Goal: Task Accomplishment & Management: Use online tool/utility

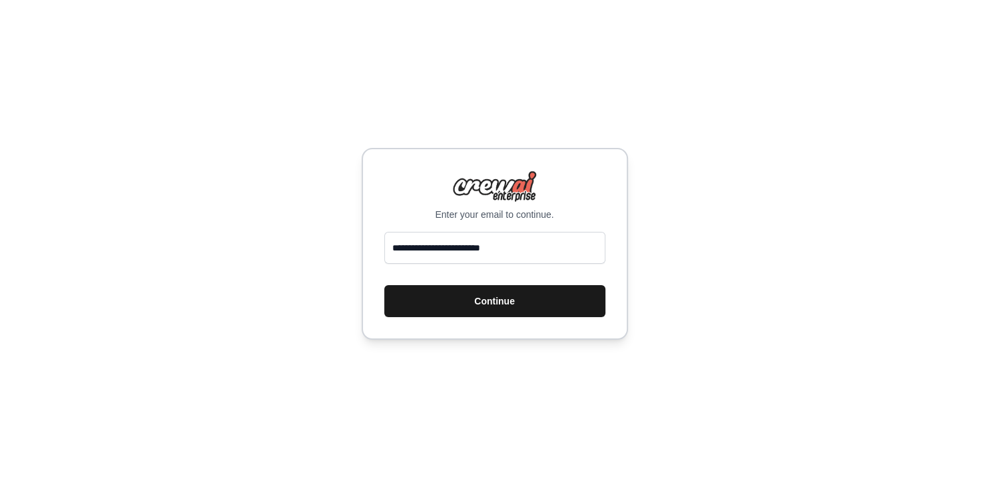
type input "**********"
click at [510, 299] on button "Continue" at bounding box center [494, 301] width 221 height 32
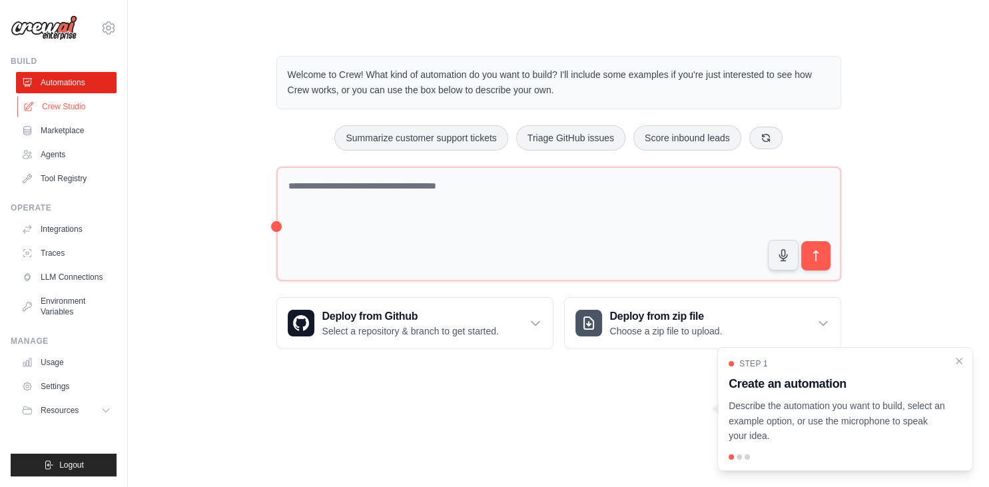
click at [72, 105] on link "Crew Studio" at bounding box center [67, 106] width 101 height 21
click at [739, 457] on div at bounding box center [738, 456] width 5 height 5
click at [776, 423] on p "Describe the automation you want to build, select an example option, or use the…" at bounding box center [836, 420] width 217 height 45
click at [739, 457] on div at bounding box center [738, 456] width 5 height 5
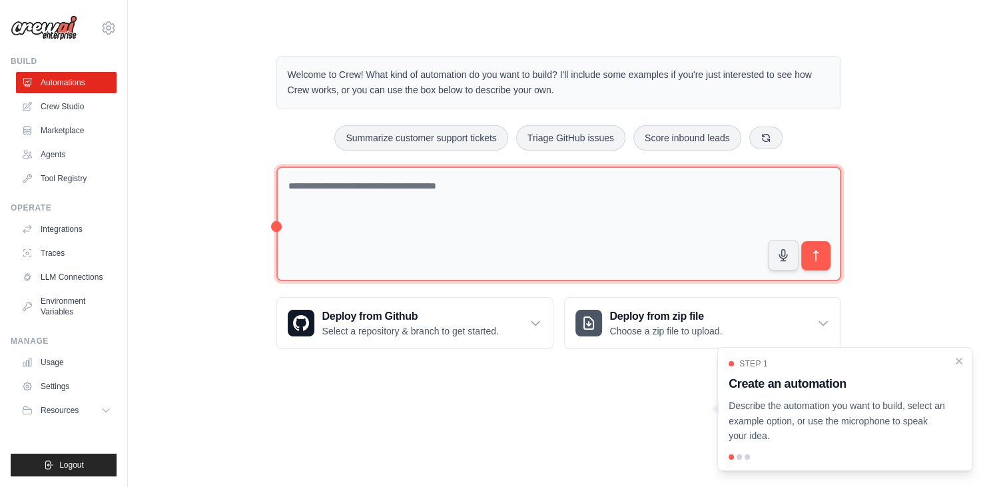
click at [449, 196] on textarea at bounding box center [558, 223] width 565 height 115
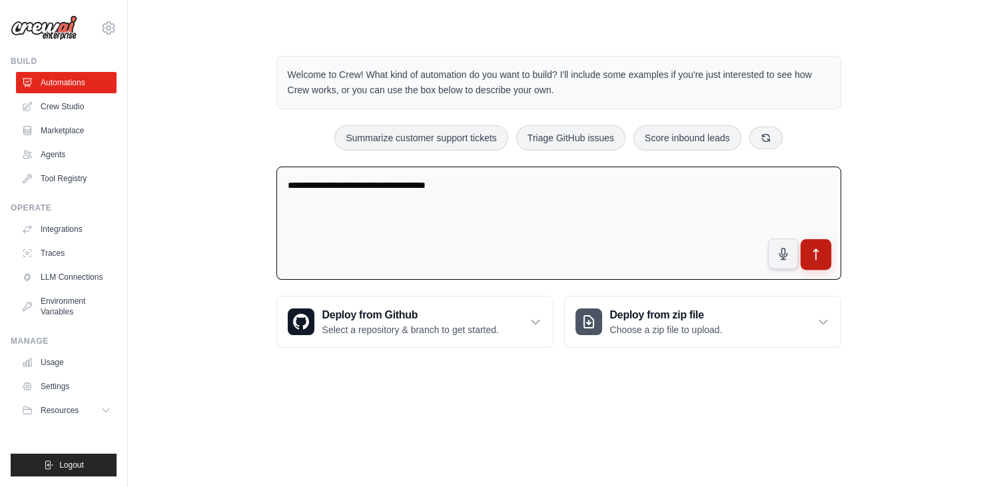
type textarea "**********"
click at [819, 250] on icon "submit" at bounding box center [815, 255] width 14 height 14
click at [87, 154] on link "Agents" at bounding box center [67, 154] width 101 height 21
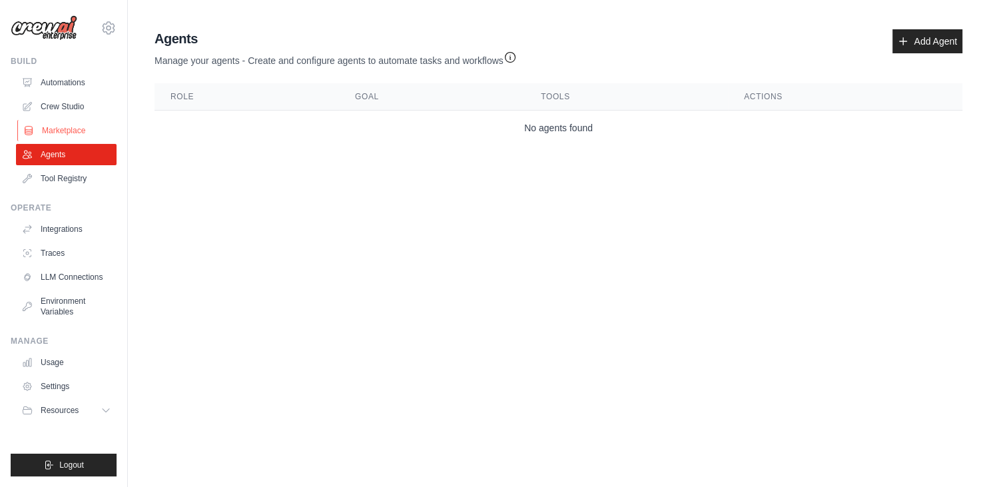
click at [91, 134] on link "Marketplace" at bounding box center [67, 130] width 101 height 21
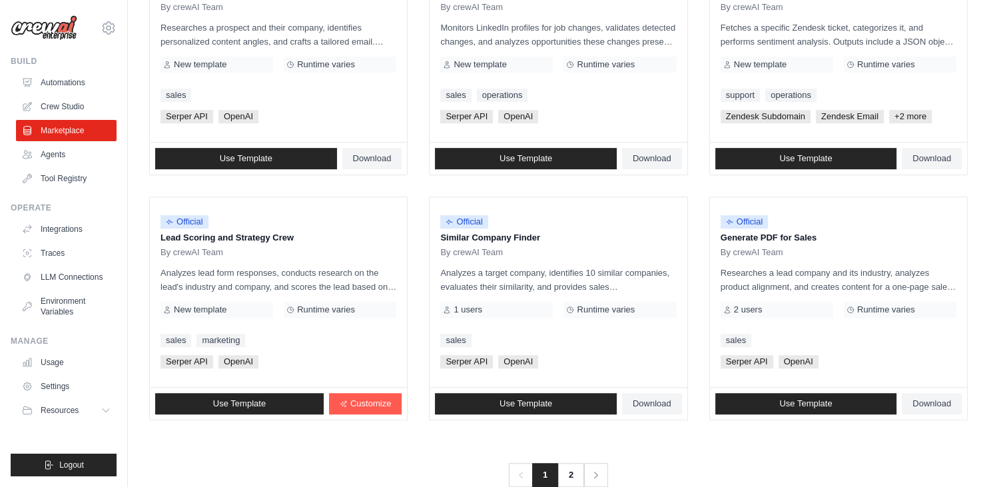
scroll to position [745, 0]
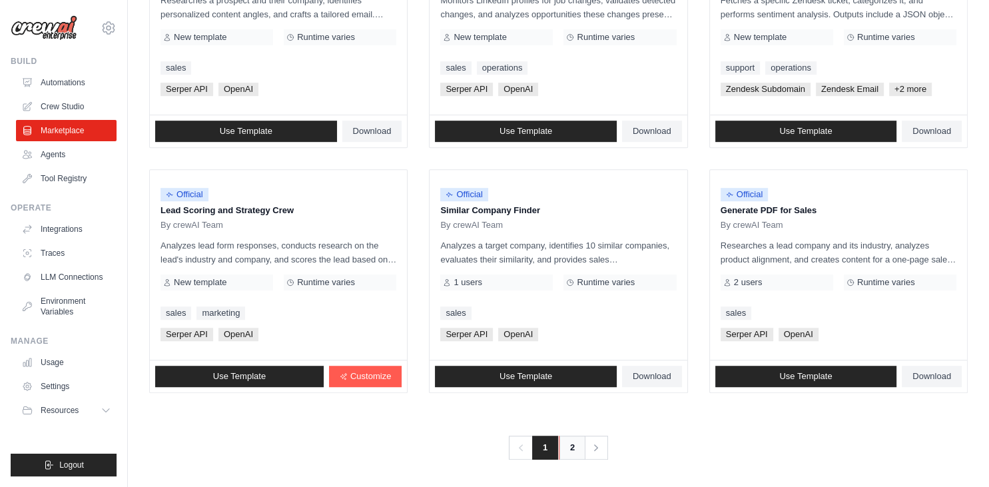
click at [571, 446] on link "2" at bounding box center [572, 447] width 27 height 24
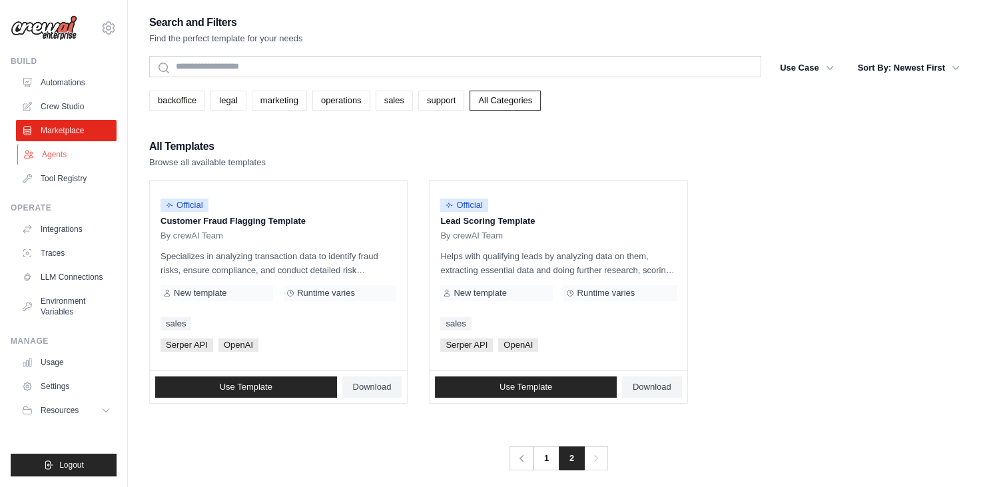
click at [81, 158] on link "Agents" at bounding box center [67, 154] width 101 height 21
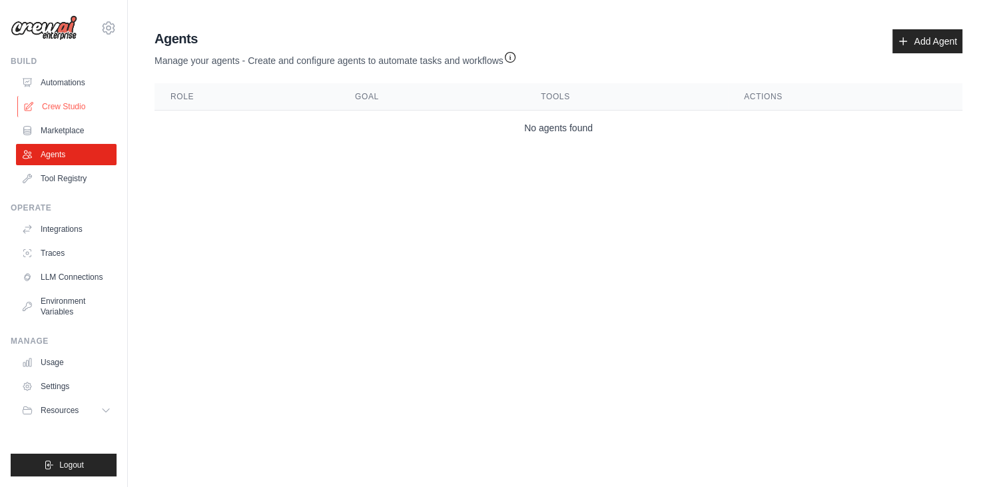
click at [71, 104] on link "Crew Studio" at bounding box center [67, 106] width 101 height 21
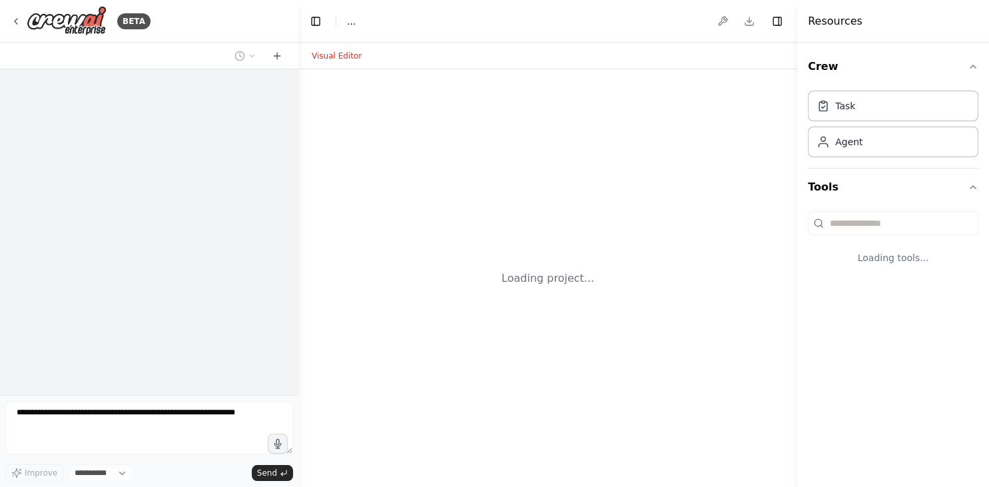
select select "****"
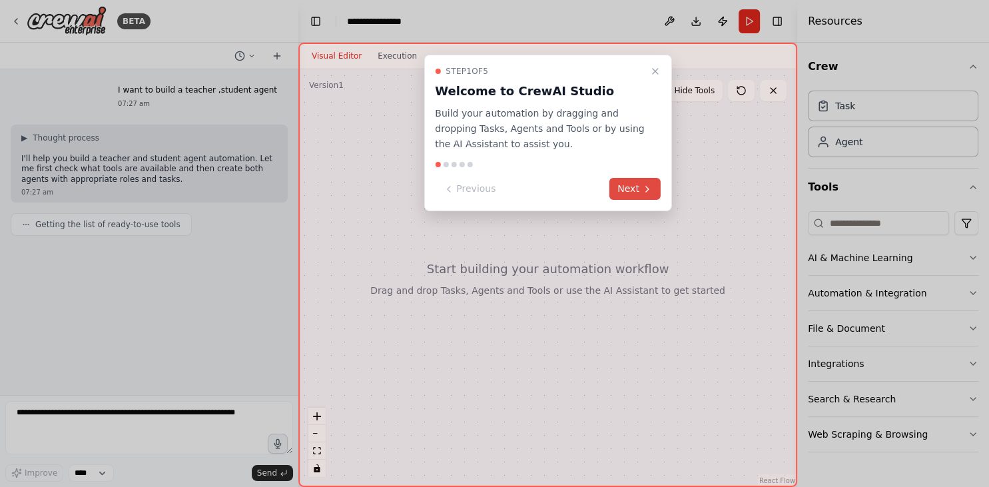
click at [636, 192] on button "Next" at bounding box center [634, 189] width 51 height 22
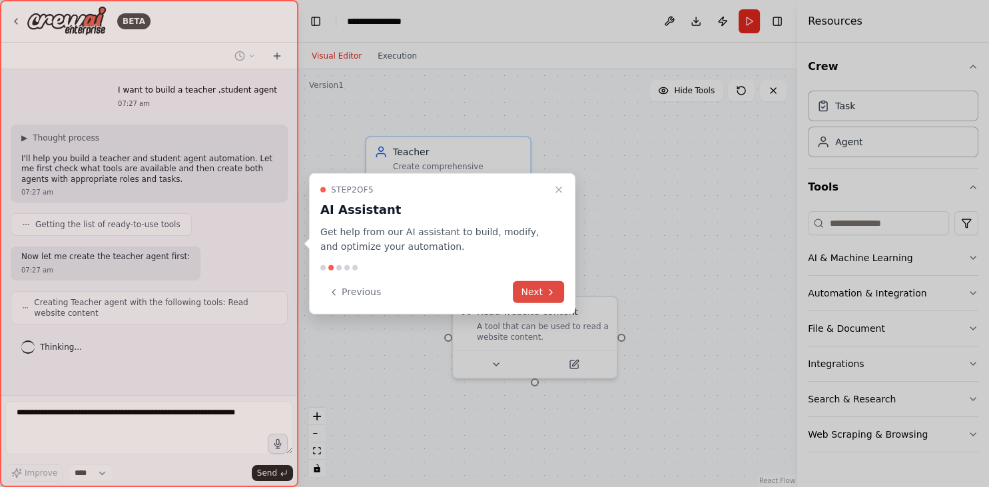
click at [530, 291] on button "Next" at bounding box center [538, 292] width 51 height 22
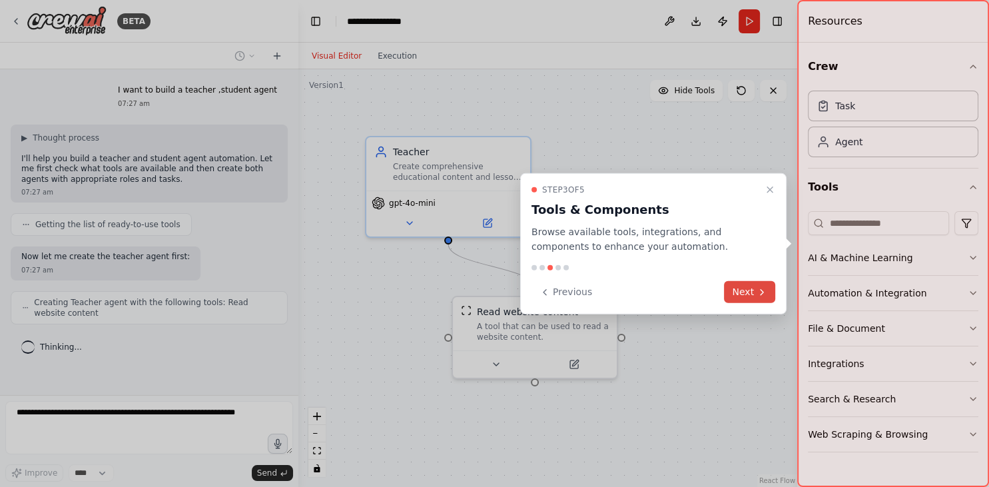
click at [747, 290] on button "Next" at bounding box center [749, 292] width 51 height 22
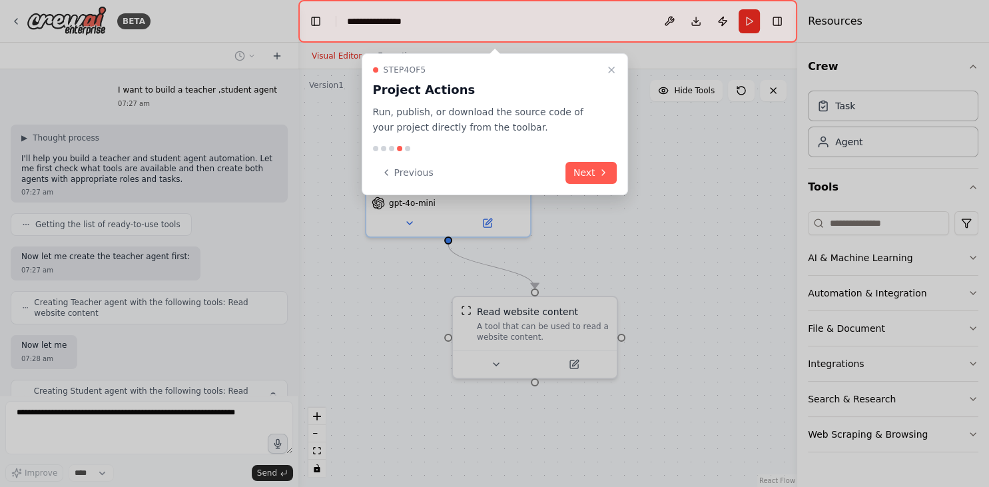
scroll to position [57, 0]
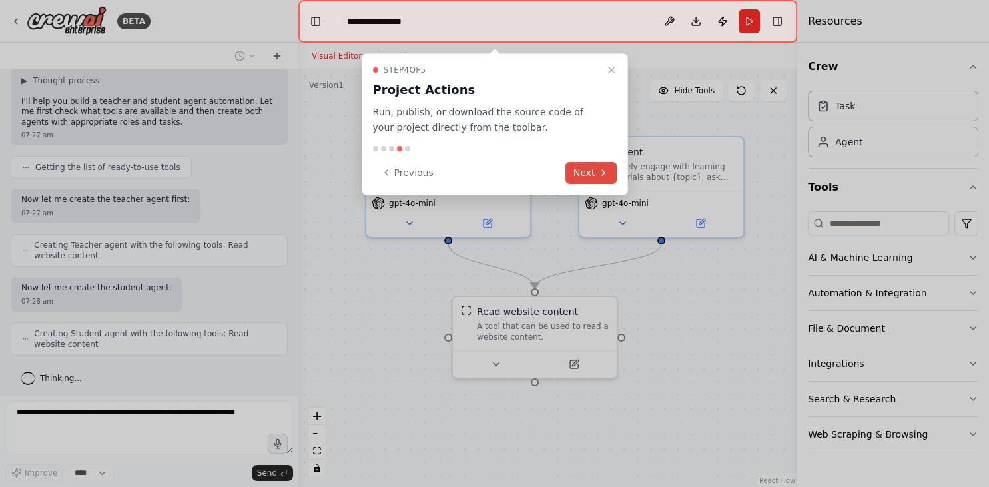
click at [589, 170] on button "Next" at bounding box center [590, 173] width 51 height 22
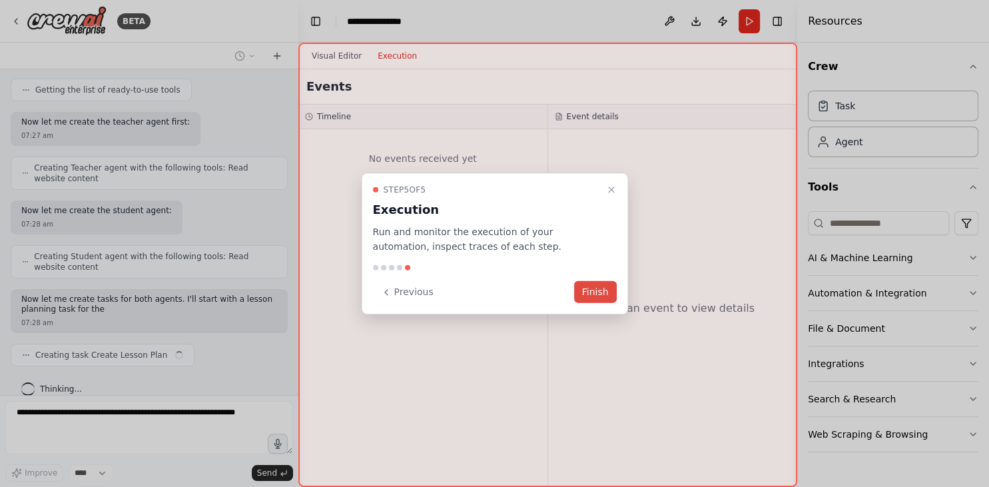
scroll to position [145, 0]
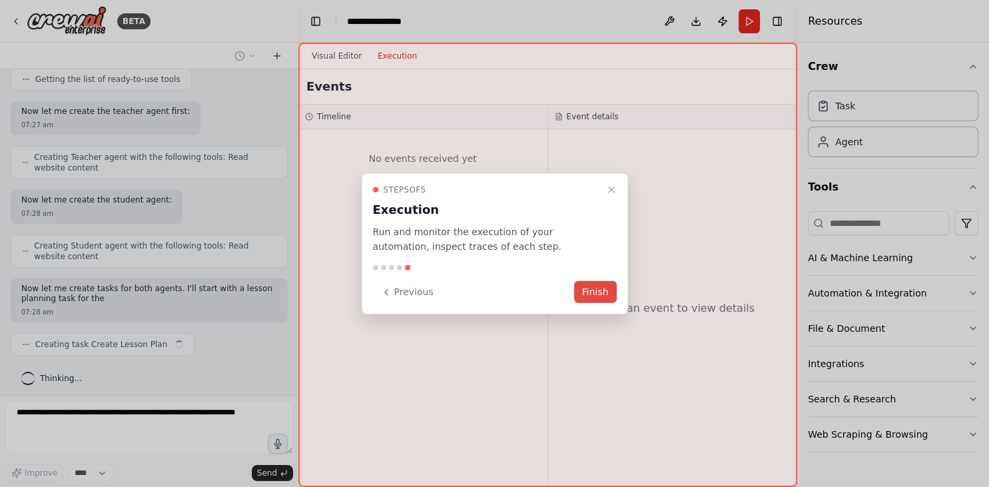
click at [602, 289] on button "Finish" at bounding box center [595, 292] width 43 height 22
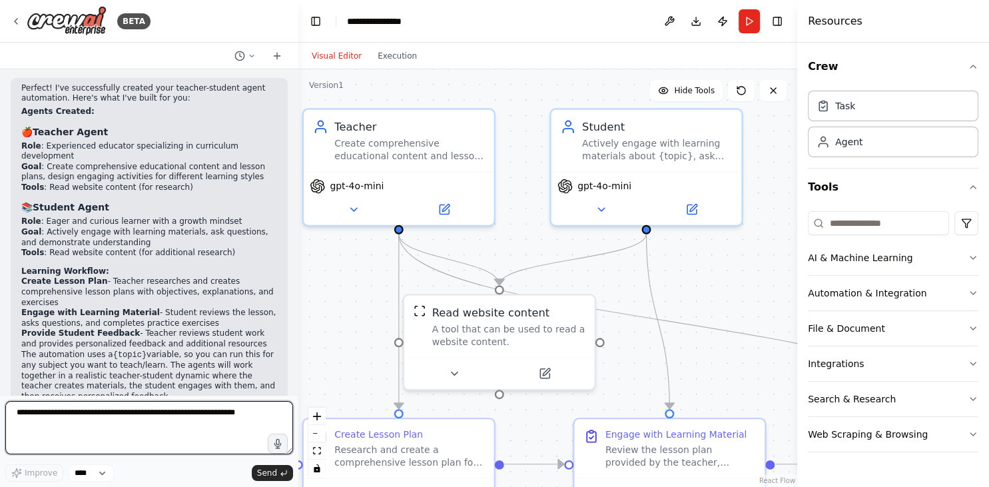
scroll to position [698, 0]
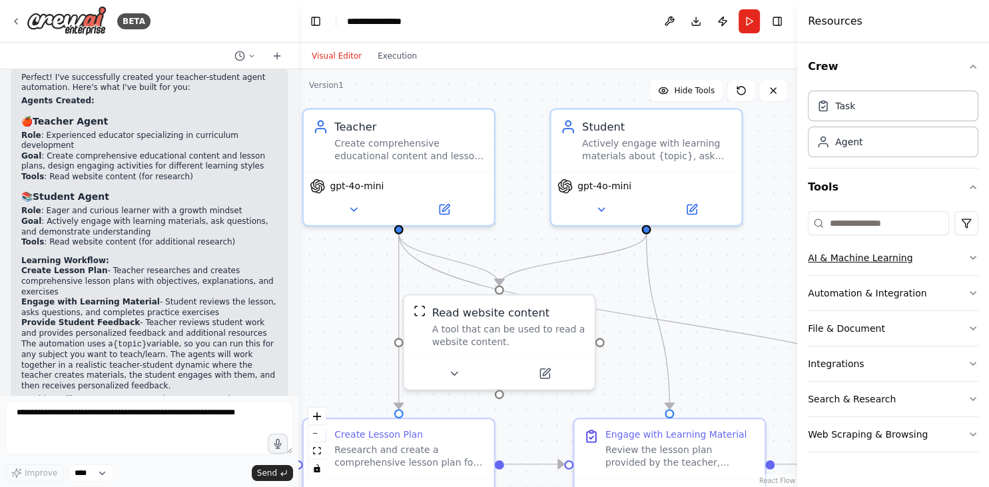
click at [973, 257] on icon "button" at bounding box center [972, 257] width 11 height 11
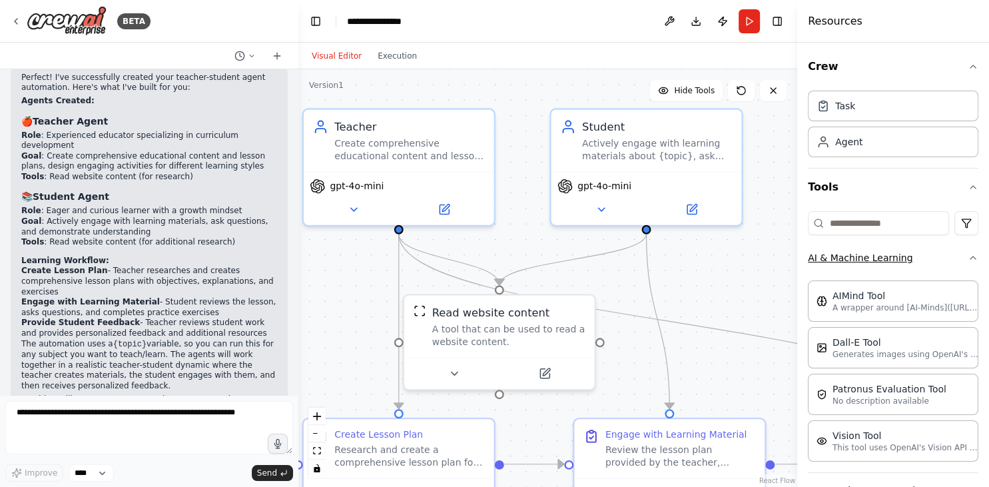
click at [973, 257] on icon "button" at bounding box center [972, 257] width 11 height 11
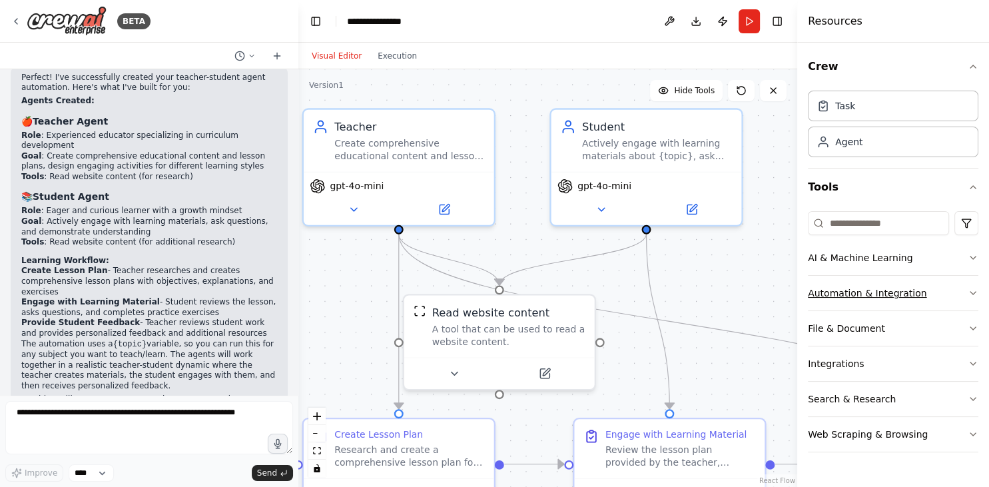
click at [957, 290] on button "Automation & Integration" at bounding box center [893, 293] width 170 height 35
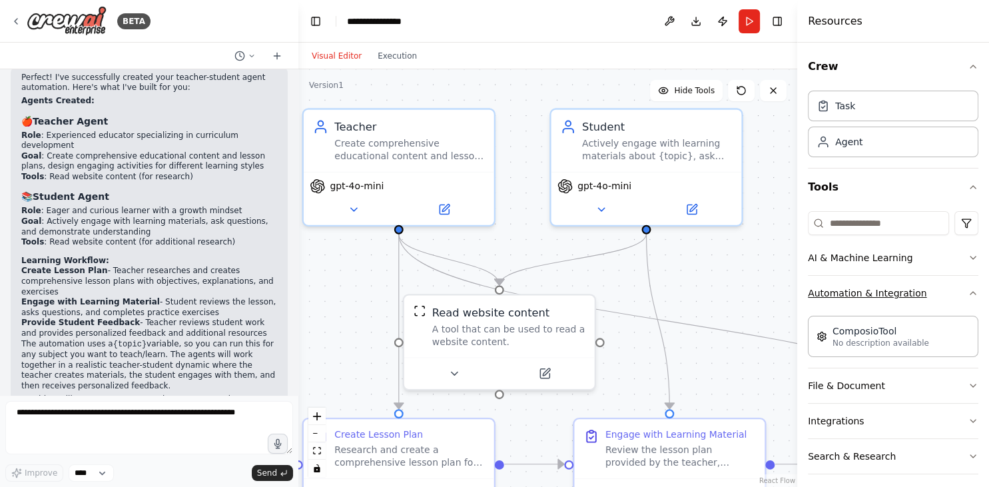
click at [957, 290] on button "Automation & Integration" at bounding box center [893, 293] width 170 height 35
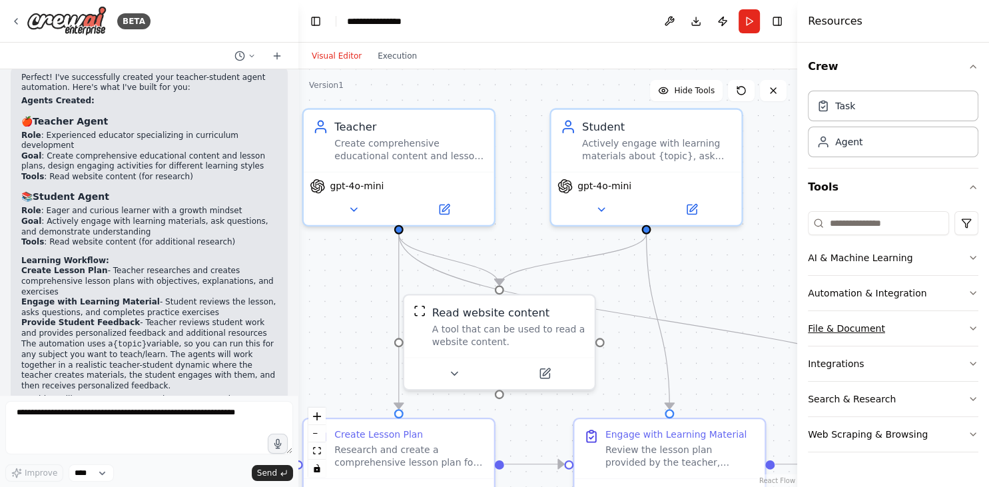
click at [952, 320] on button "File & Document" at bounding box center [893, 328] width 170 height 35
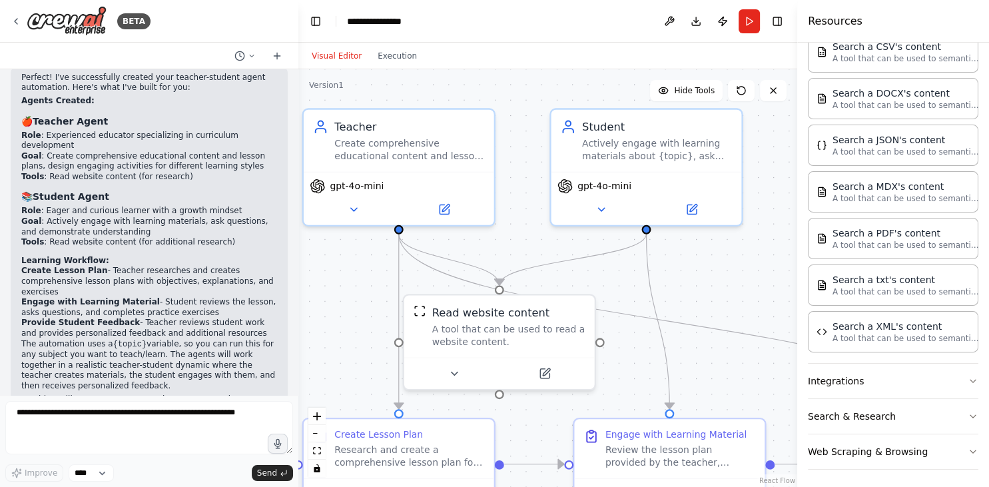
scroll to position [61, 0]
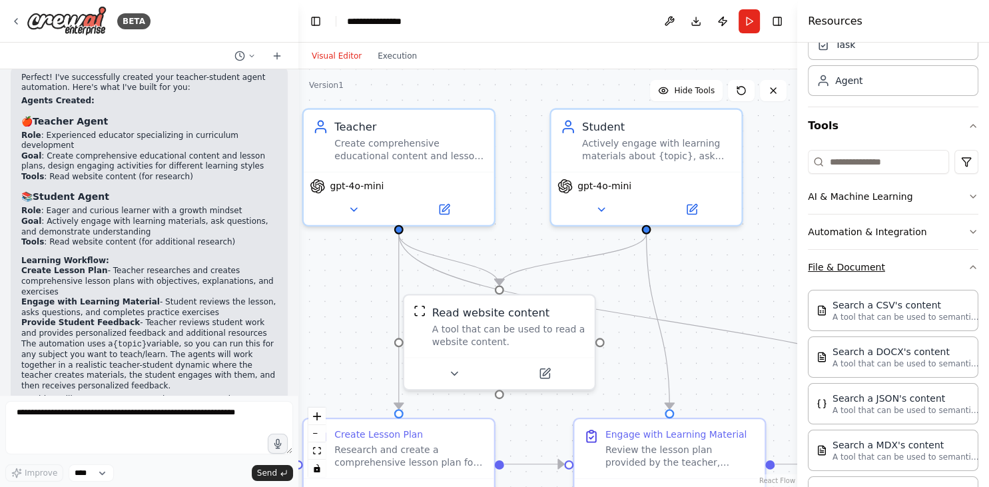
click at [960, 280] on button "File & Document" at bounding box center [893, 267] width 170 height 35
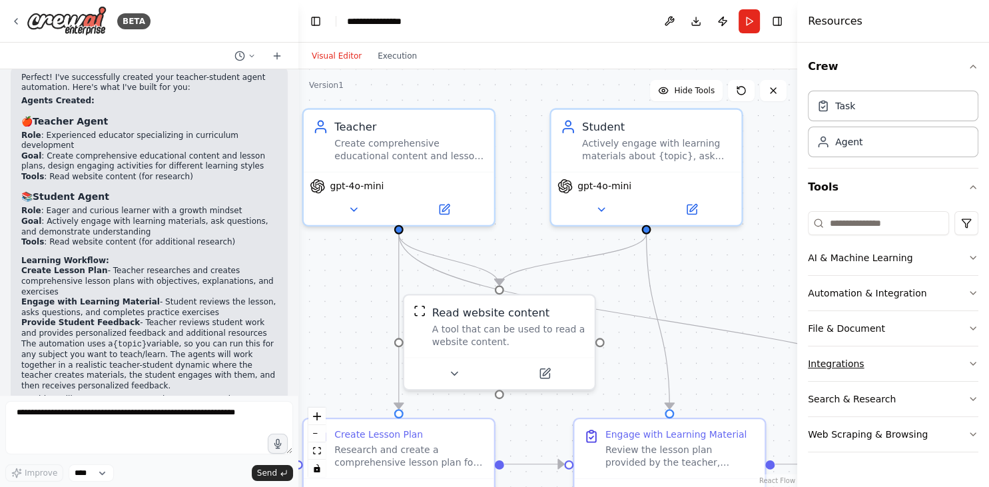
click at [917, 361] on button "Integrations" at bounding box center [893, 363] width 170 height 35
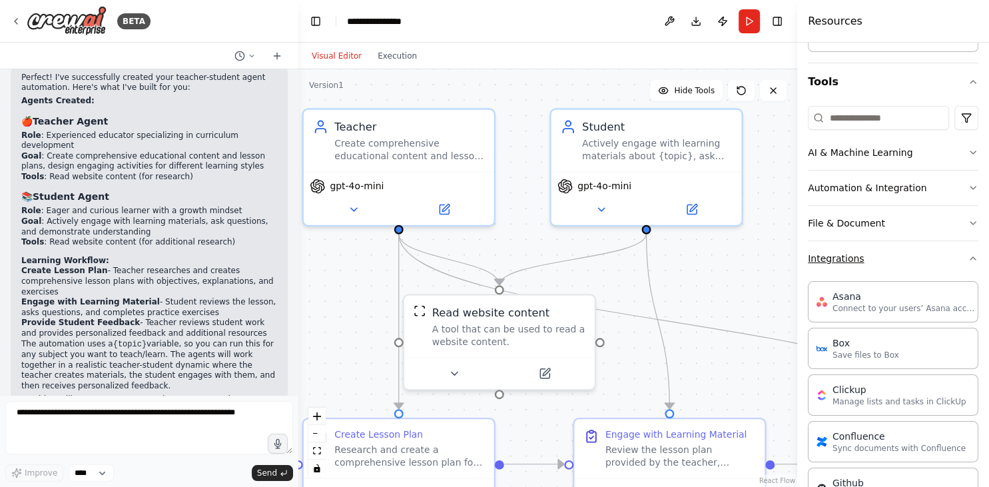
scroll to position [99, 0]
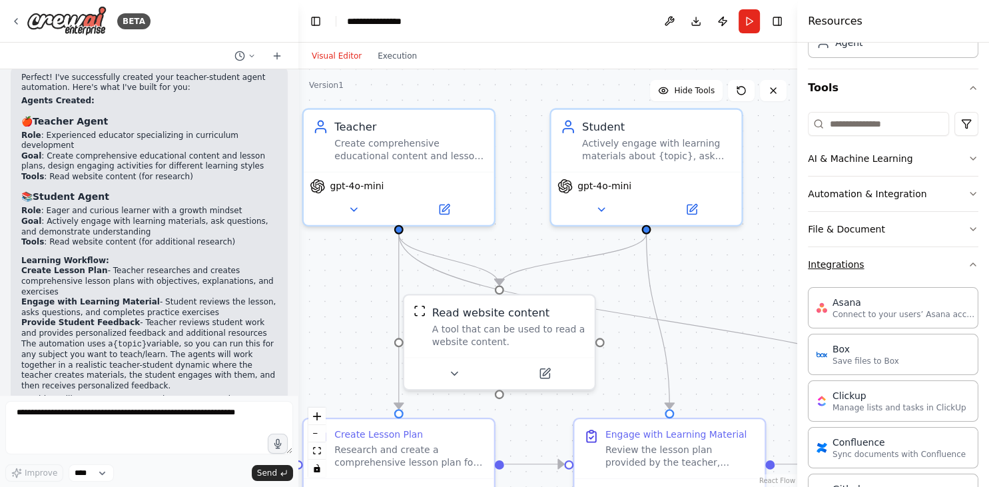
click at [951, 266] on button "Integrations" at bounding box center [893, 264] width 170 height 35
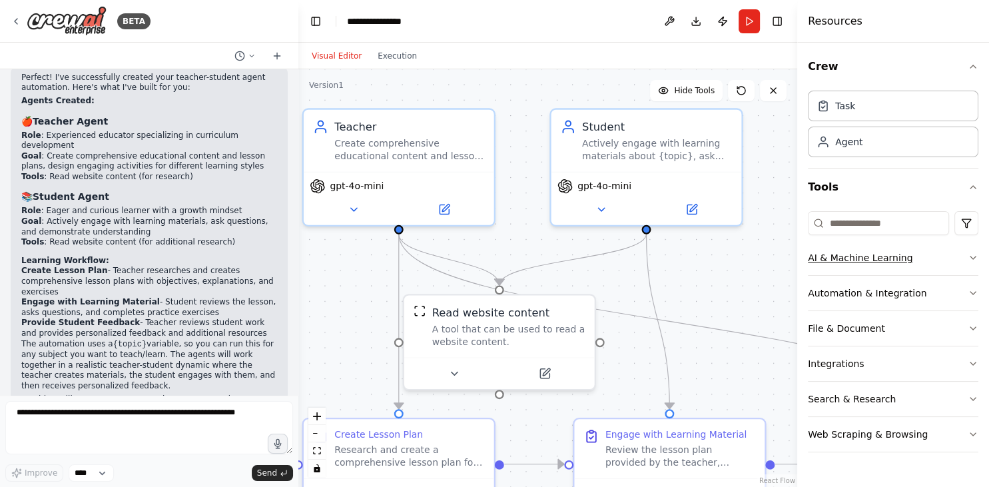
scroll to position [0, 0]
click at [932, 397] on button "Search & Research" at bounding box center [893, 398] width 170 height 35
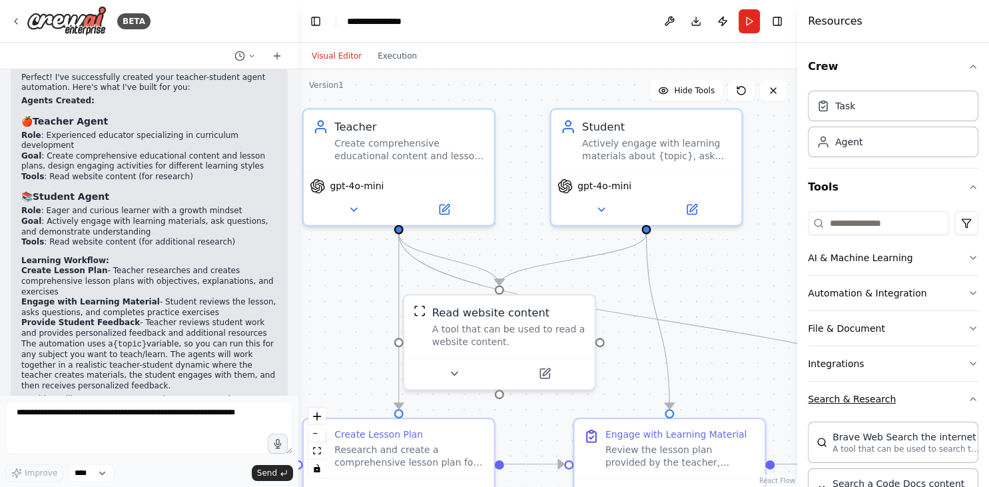
click at [943, 393] on button "Search & Research" at bounding box center [893, 398] width 170 height 35
click at [937, 431] on button "Web Scraping & Browsing" at bounding box center [893, 434] width 170 height 35
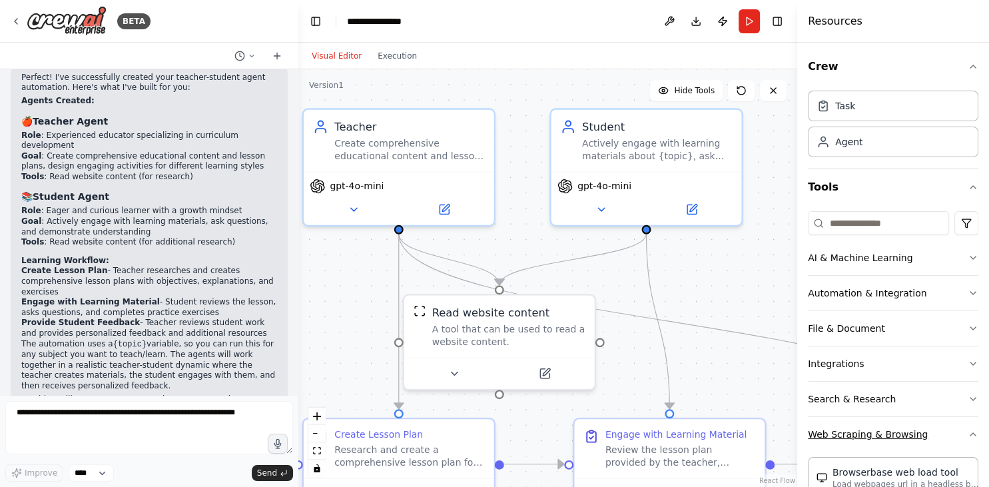
click at [941, 437] on button "Web Scraping & Browsing" at bounding box center [893, 434] width 170 height 35
click at [941, 262] on button "AI & Machine Learning" at bounding box center [893, 257] width 170 height 35
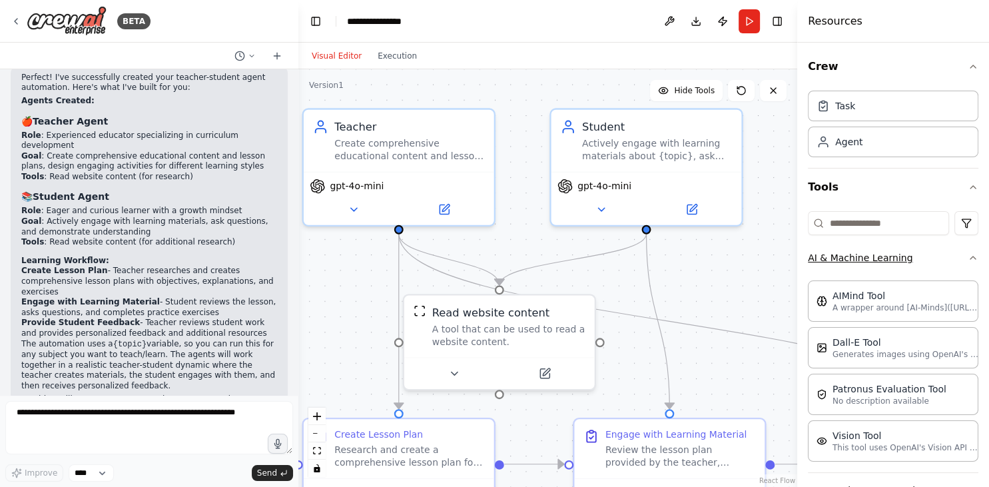
click at [938, 267] on button "AI & Machine Learning" at bounding box center [893, 257] width 170 height 35
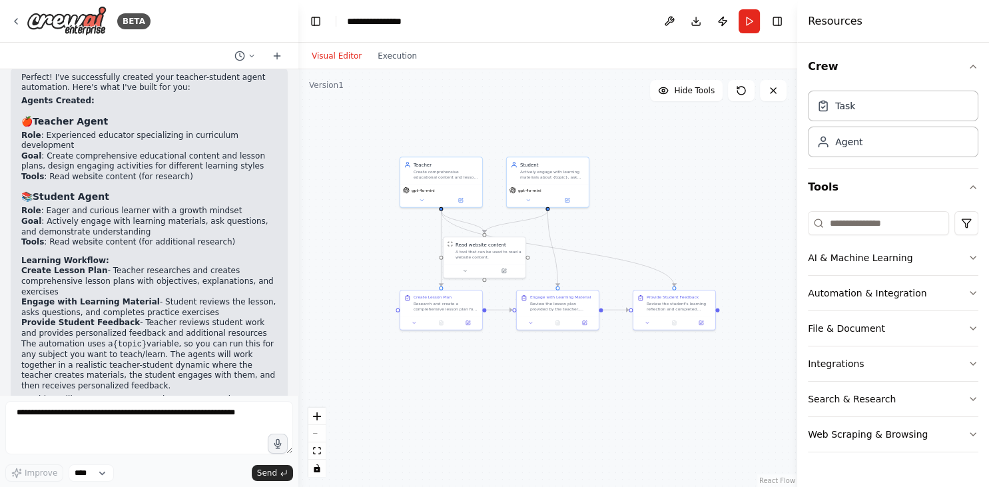
drag, startPoint x: 720, startPoint y: 298, endPoint x: 591, endPoint y: 230, distance: 146.2
click at [591, 230] on div ".deletable-edge-delete-btn { width: 20px; height: 20px; border: 0px solid #ffff…" at bounding box center [547, 277] width 499 height 417
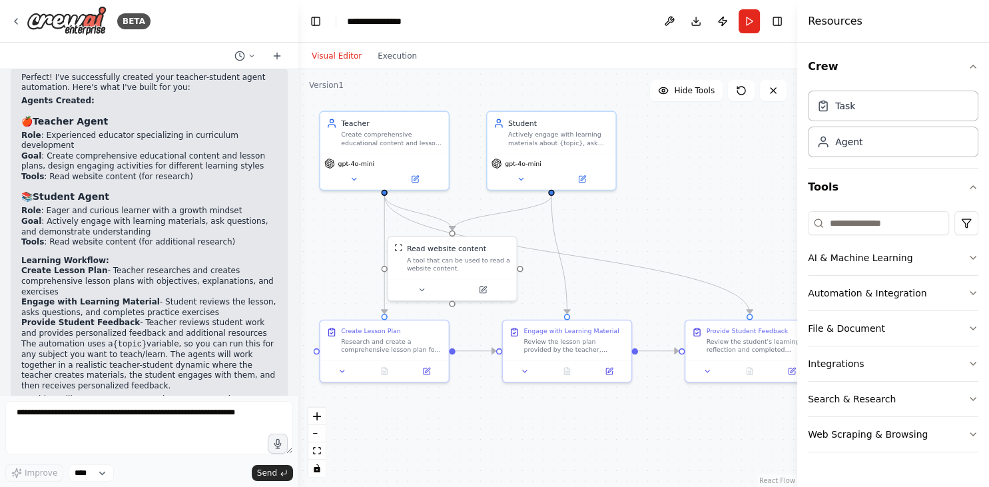
drag, startPoint x: 603, startPoint y: 235, endPoint x: 638, endPoint y: 234, distance: 35.3
click at [638, 234] on div ".deletable-edge-delete-btn { width: 20px; height: 20px; border: 0px solid #ffff…" at bounding box center [547, 277] width 499 height 417
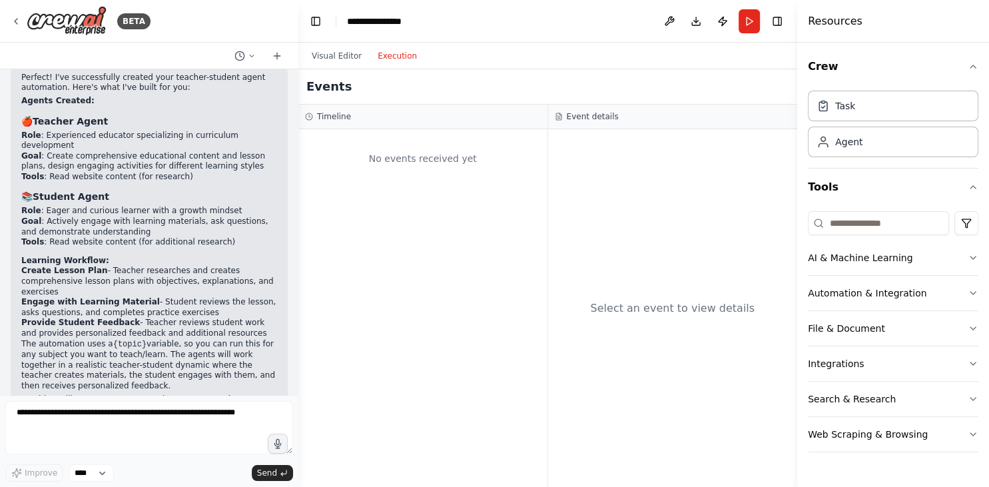
click at [390, 55] on button "Execution" at bounding box center [396, 56] width 55 height 16
click at [754, 23] on button "Run" at bounding box center [748, 21] width 21 height 24
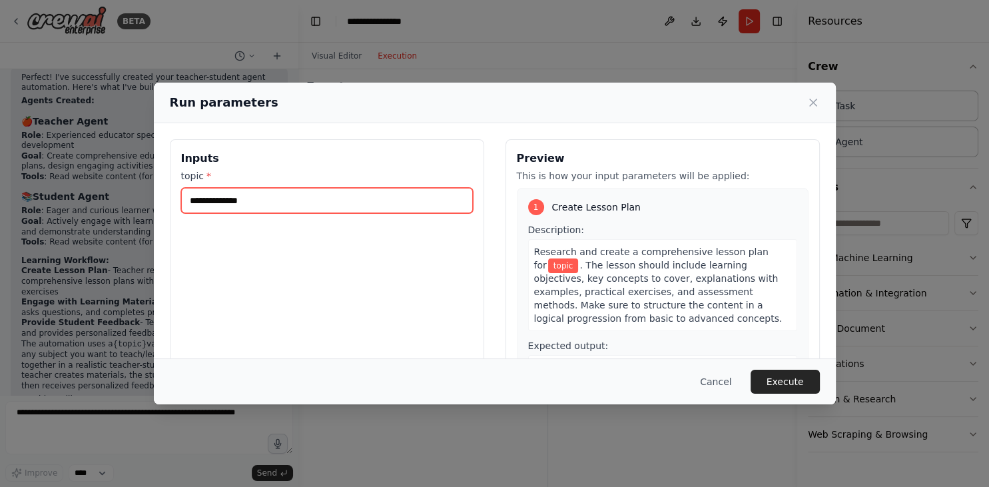
click at [294, 200] on input "topic *" at bounding box center [327, 200] width 292 height 25
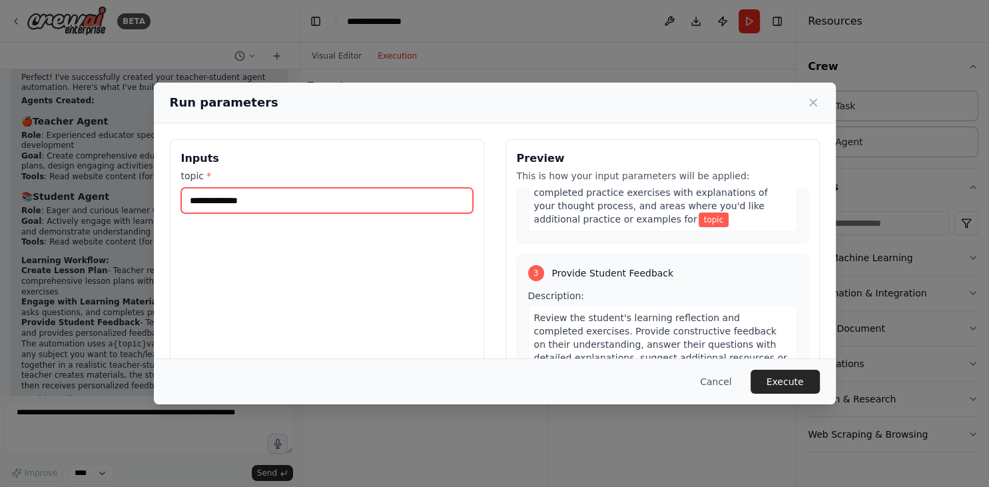
scroll to position [467, 0]
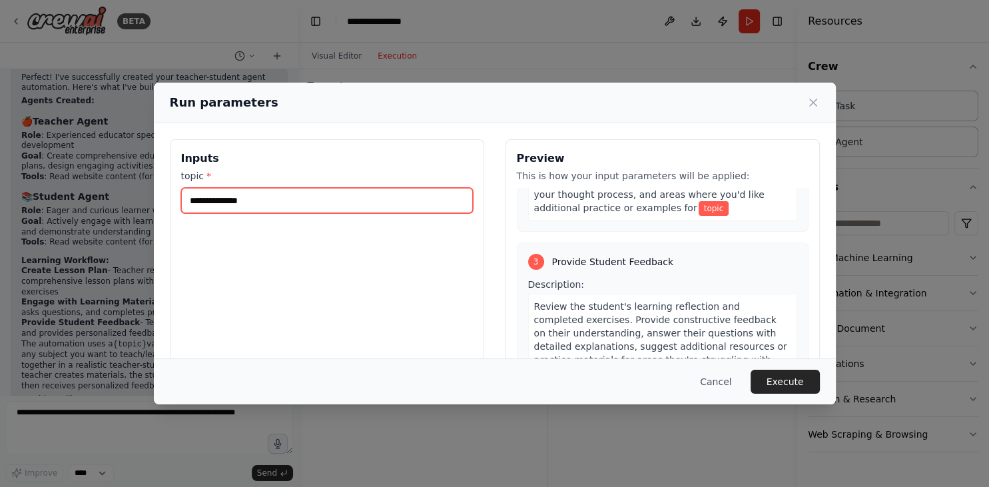
click at [350, 201] on input "topic *" at bounding box center [327, 200] width 292 height 25
click at [274, 202] on input "topic *" at bounding box center [327, 200] width 292 height 25
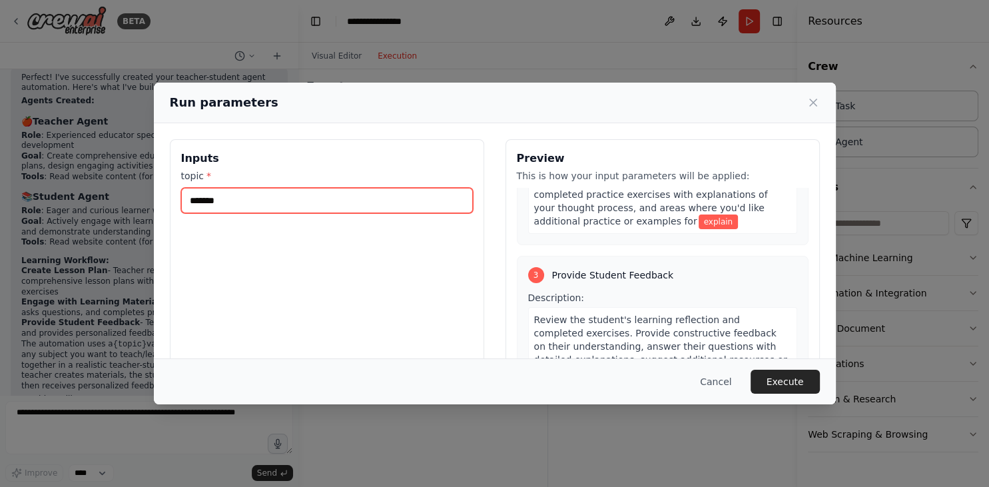
scroll to position [481, 0]
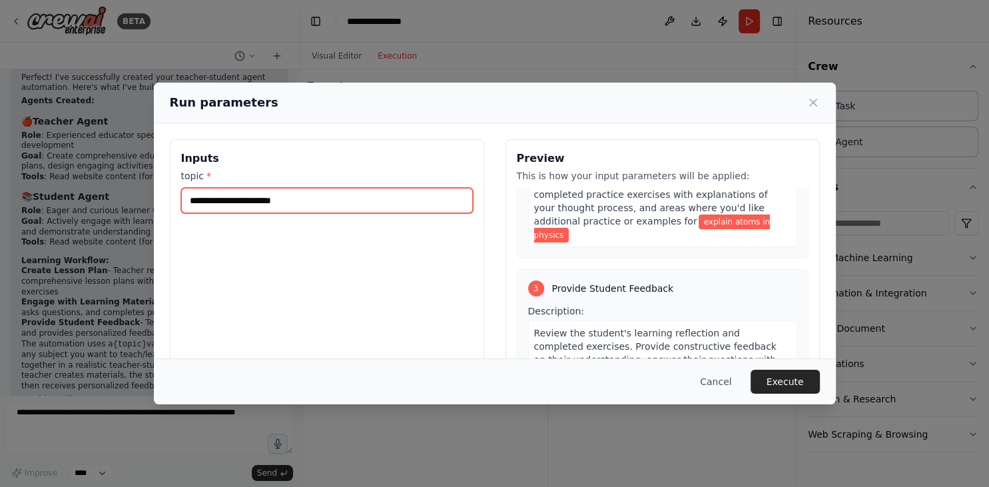
type input "**********"
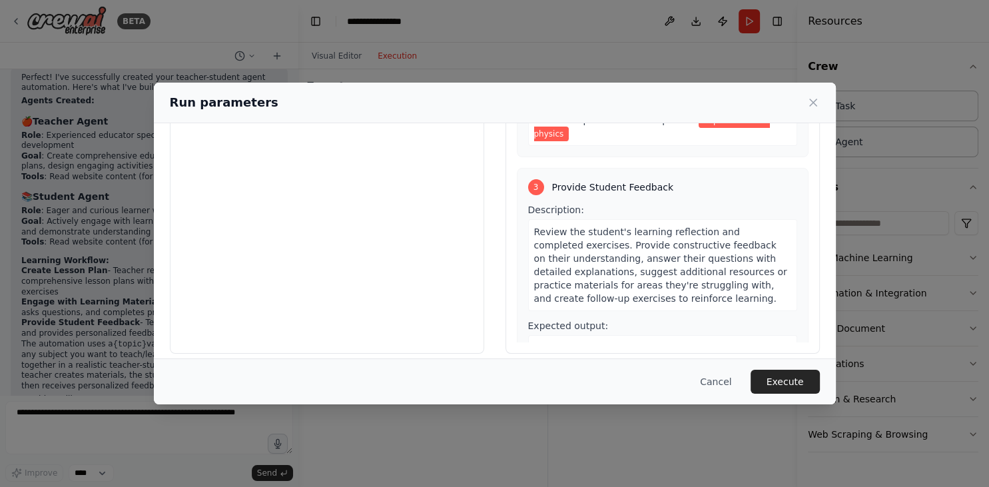
scroll to position [112, 0]
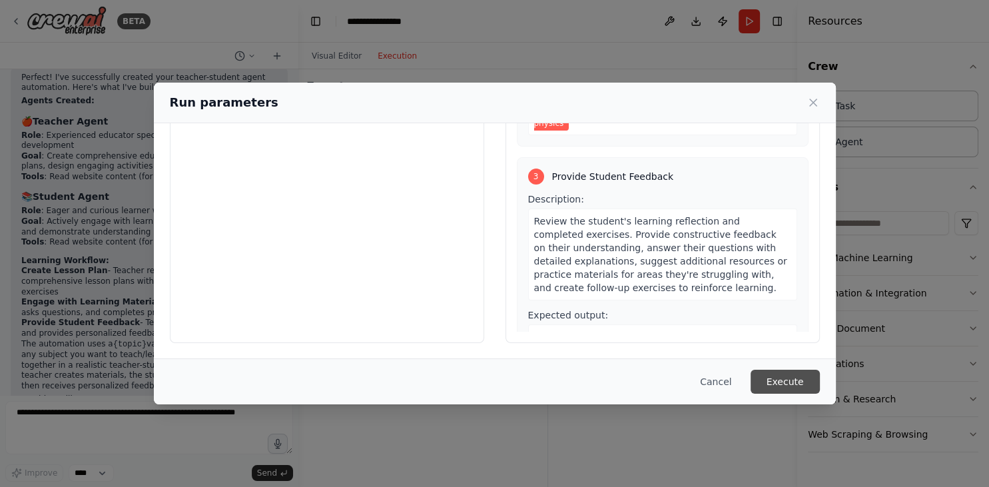
click at [798, 383] on button "Execute" at bounding box center [784, 381] width 69 height 24
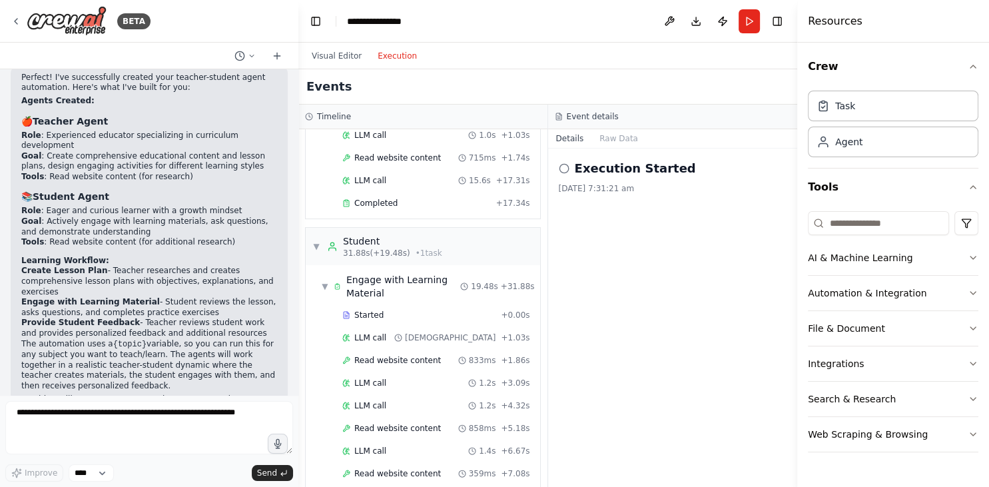
scroll to position [416, 0]
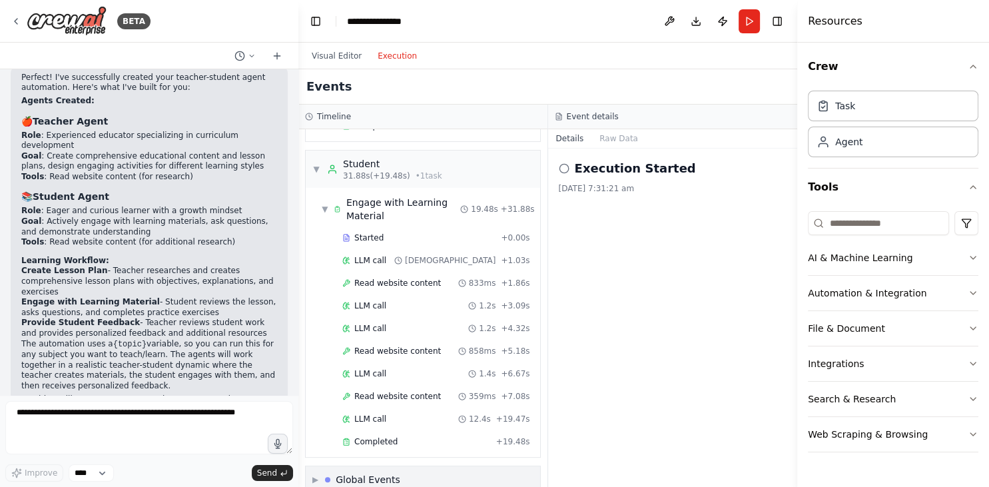
click at [417, 466] on div "▶ Global Events" at bounding box center [423, 479] width 234 height 27
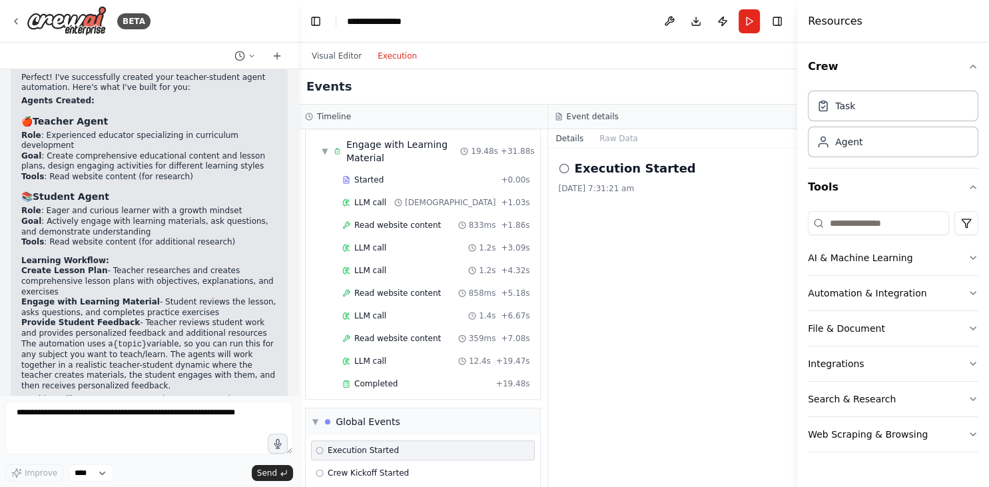
scroll to position [514, 0]
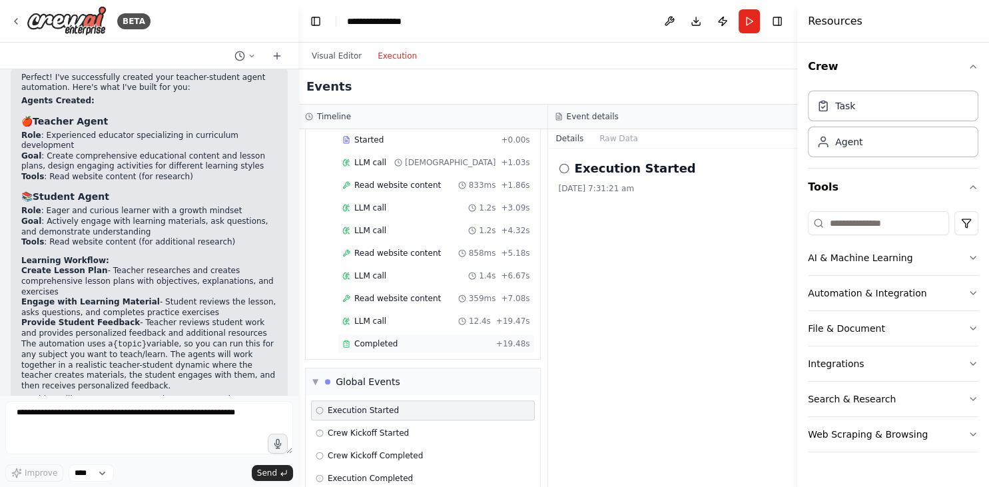
click at [395, 338] on div "Completed" at bounding box center [416, 343] width 148 height 11
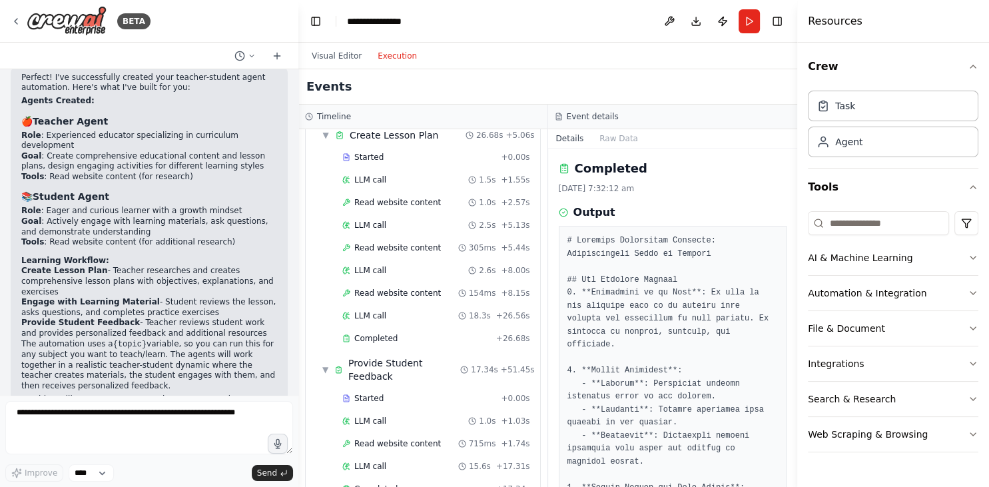
scroll to position [86, 0]
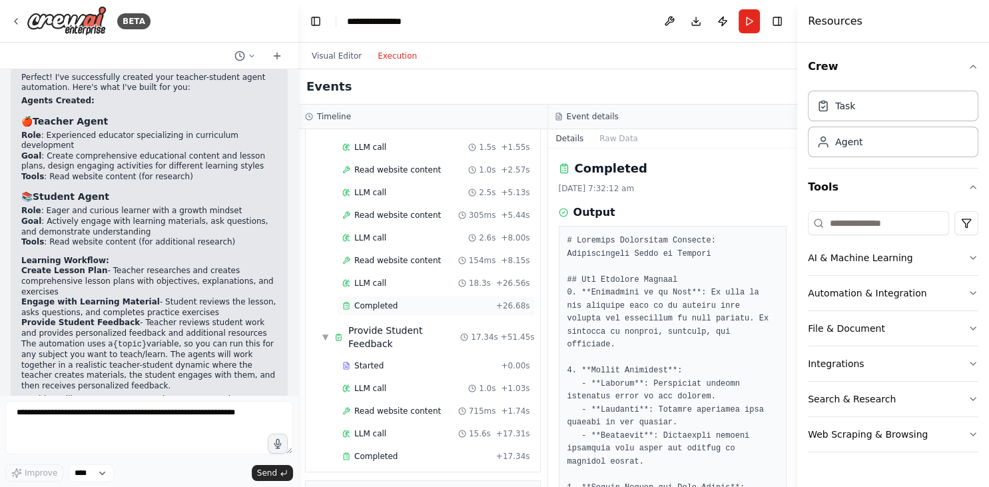
click at [389, 306] on span "Completed" at bounding box center [375, 305] width 43 height 11
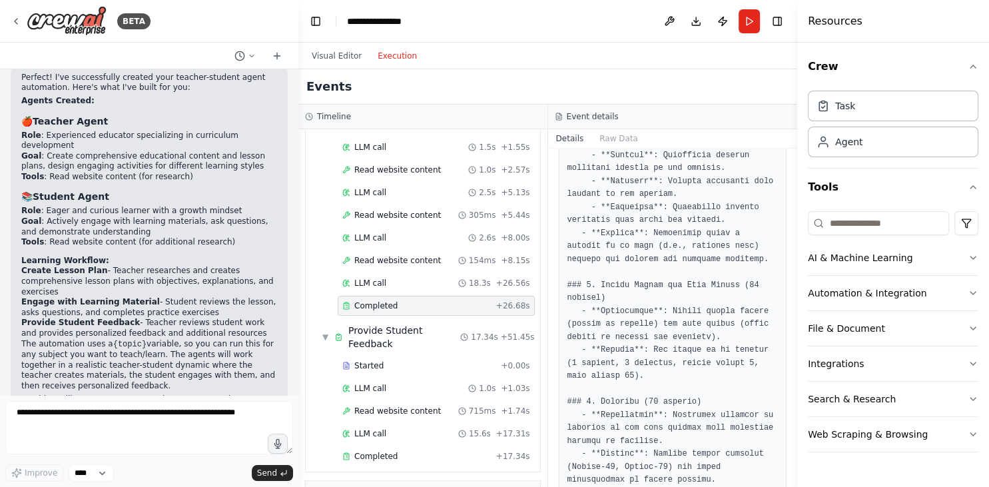
scroll to position [0, 0]
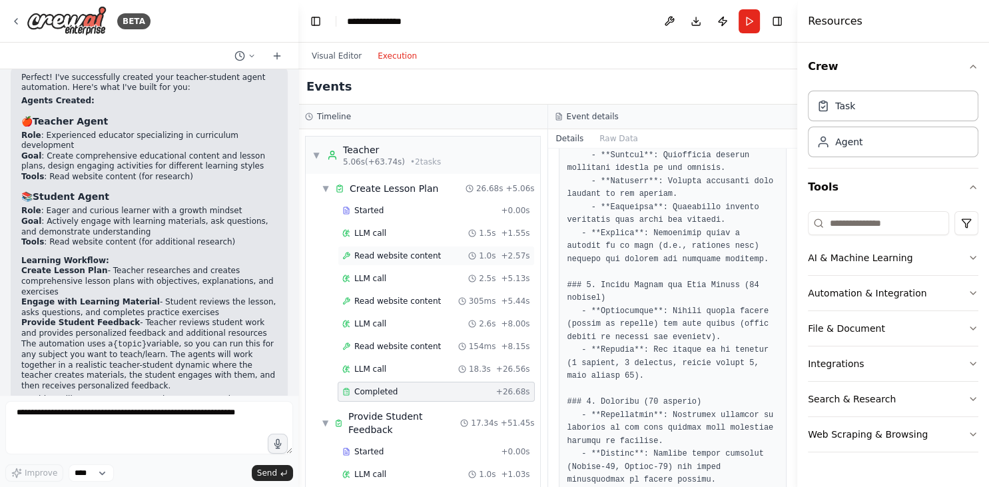
click at [429, 258] on span "Read website content" at bounding box center [397, 255] width 87 height 11
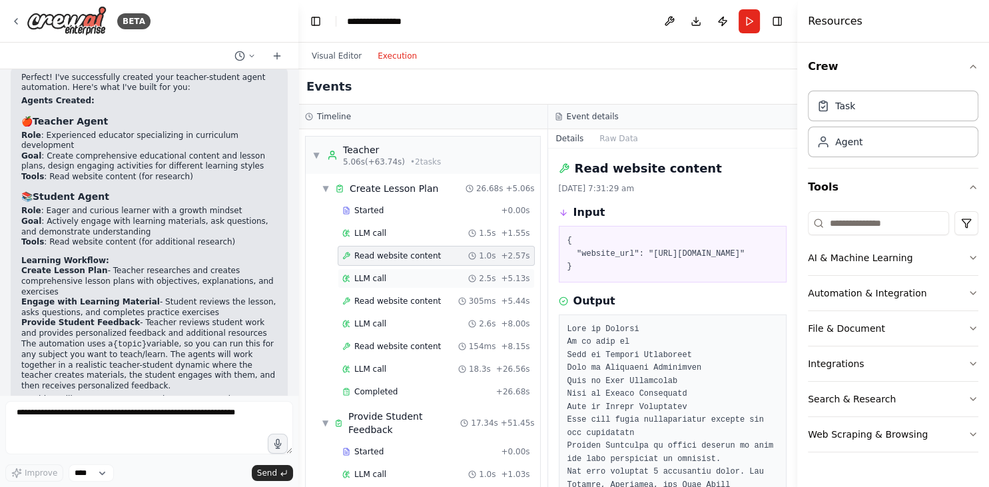
click at [413, 281] on div "LLM call 2.5s + 5.13s" at bounding box center [436, 278] width 188 height 11
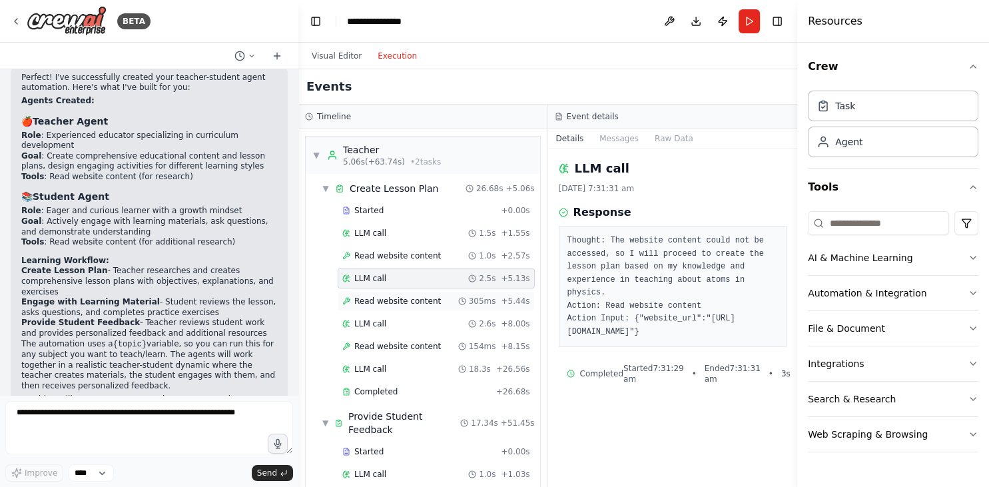
click at [407, 307] on div "Read website content 305ms + 5.44s" at bounding box center [436, 301] width 197 height 20
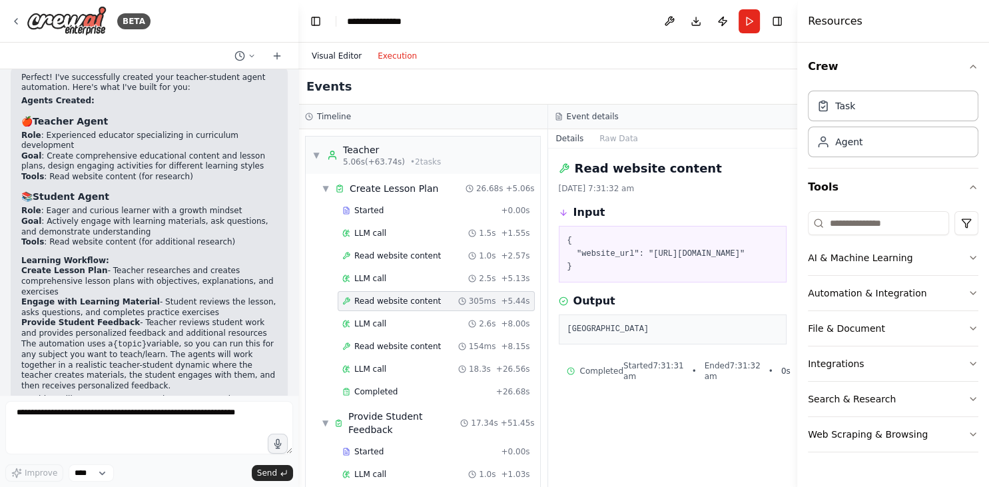
drag, startPoint x: 345, startPoint y: 61, endPoint x: 356, endPoint y: 62, distance: 11.3
click at [347, 59] on div "Visual Editor Execution" at bounding box center [364, 56] width 121 height 27
click at [351, 55] on button "Visual Editor" at bounding box center [337, 56] width 66 height 16
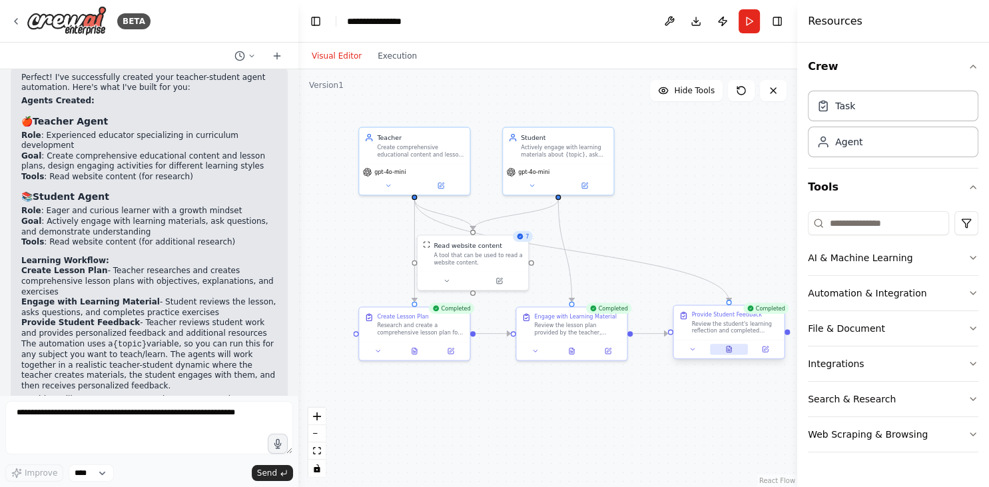
click at [734, 353] on button at bounding box center [729, 349] width 38 height 11
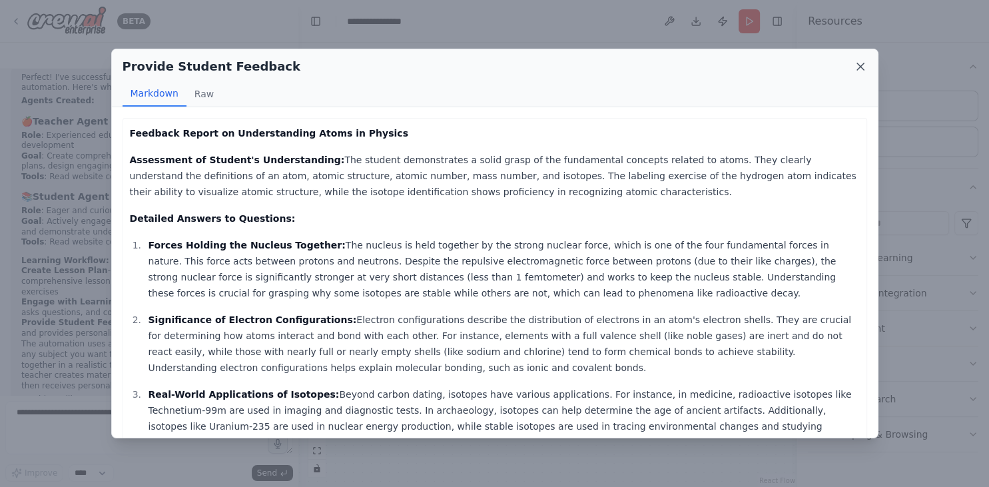
click at [856, 61] on icon at bounding box center [859, 66] width 13 height 13
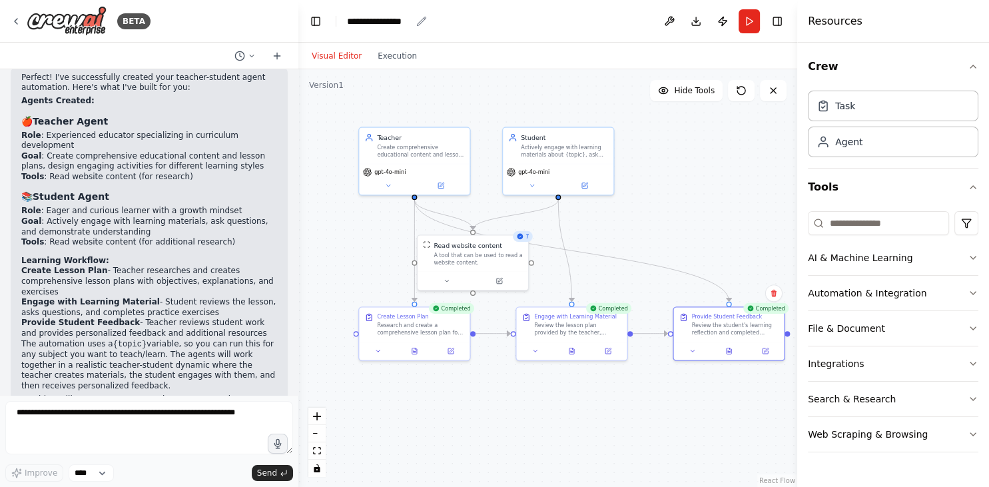
click at [409, 20] on div "**********" at bounding box center [379, 21] width 64 height 13
click at [91, 421] on textarea at bounding box center [149, 427] width 288 height 53
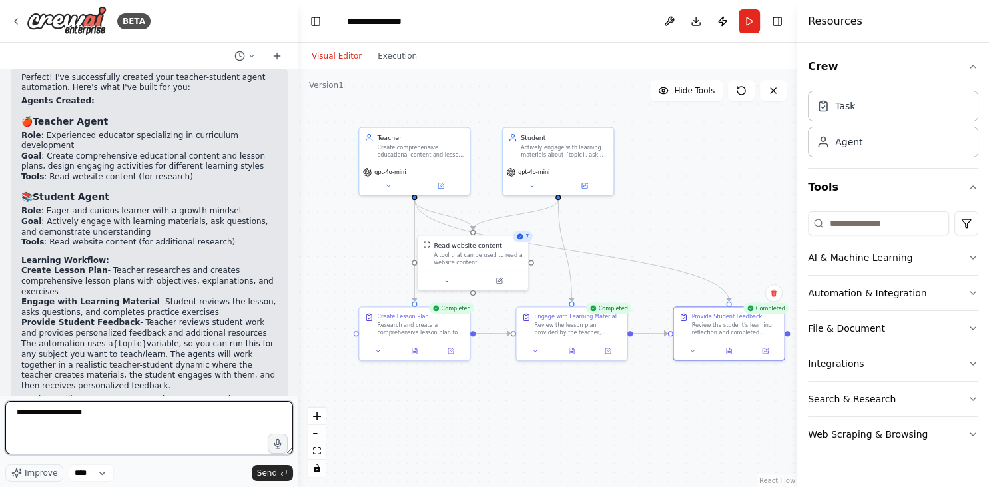
type textarea "**********"
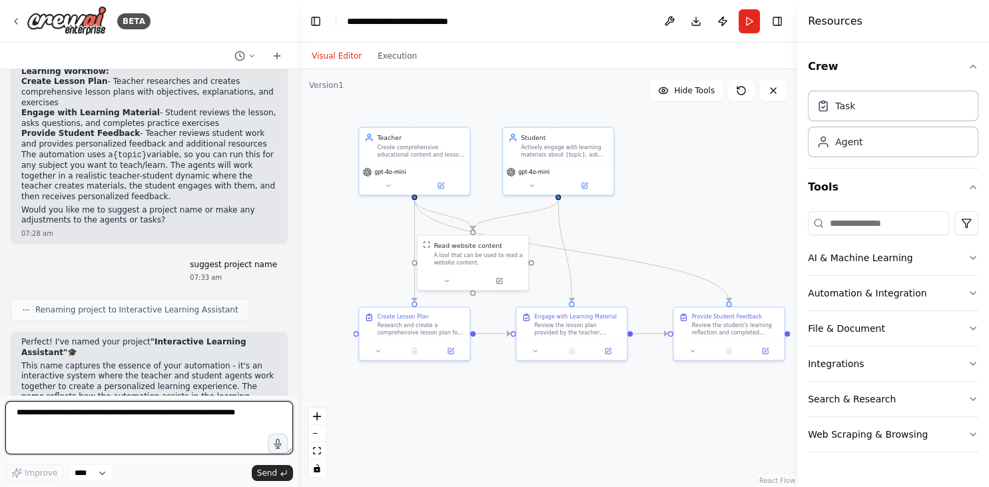
scroll to position [897, 0]
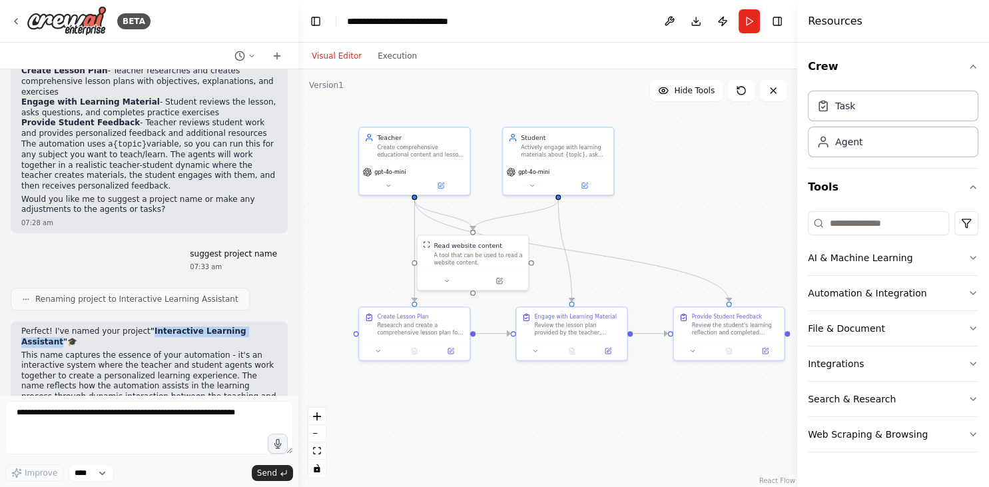
drag, startPoint x: 250, startPoint y: 290, endPoint x: 140, endPoint y: 289, distance: 110.5
click at [140, 326] on strong ""Interactive Learning Assistant"" at bounding box center [133, 336] width 225 height 20
copy strong "Interactive Learning Assistant"
click at [495, 420] on div ".deletable-edge-delete-btn { width: 20px; height: 20px; border: 0px solid #ffff…" at bounding box center [547, 277] width 499 height 417
click at [389, 185] on icon at bounding box center [387, 183] width 7 height 7
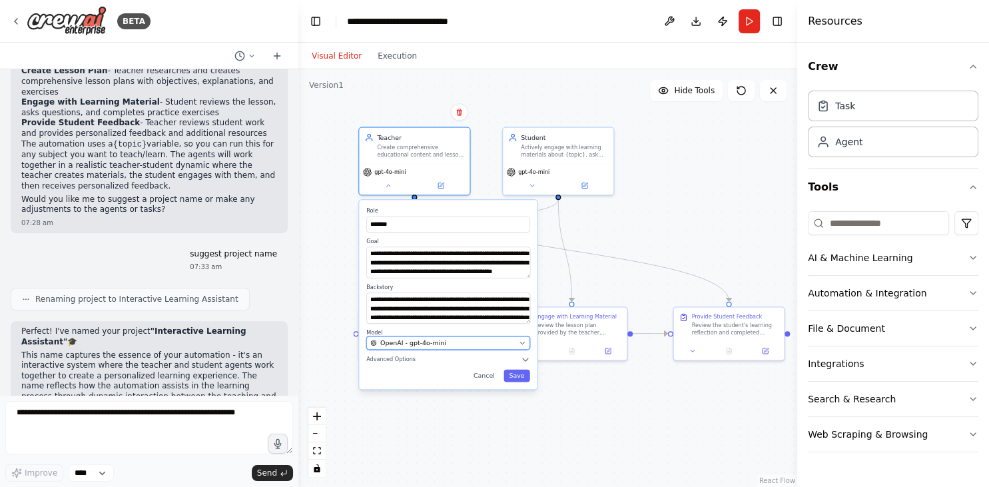
click at [521, 342] on icon "button" at bounding box center [522, 343] width 4 height 2
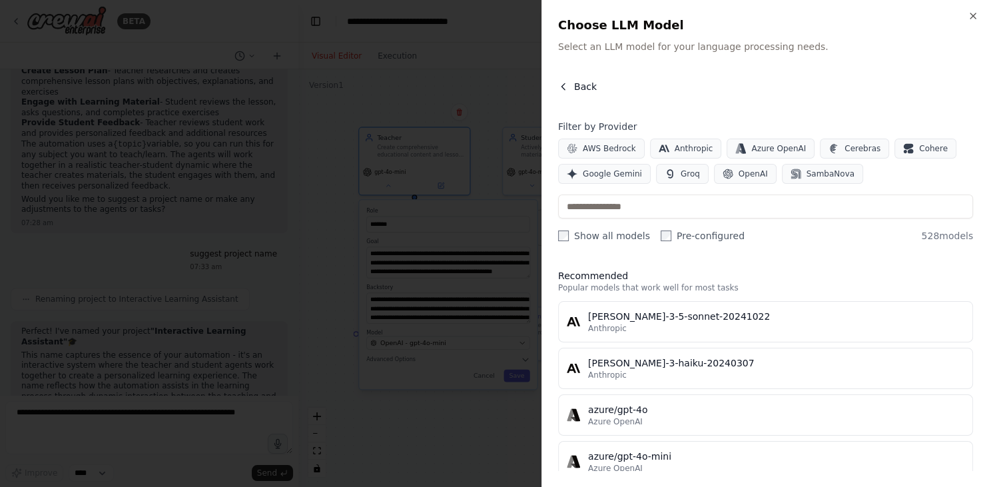
click at [581, 83] on span "Back" at bounding box center [585, 86] width 23 height 13
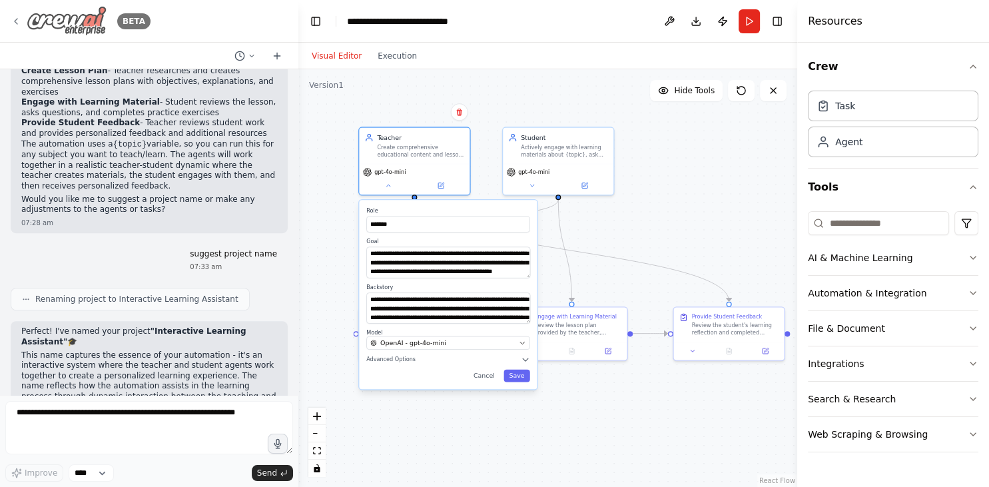
click at [67, 22] on img at bounding box center [67, 21] width 80 height 30
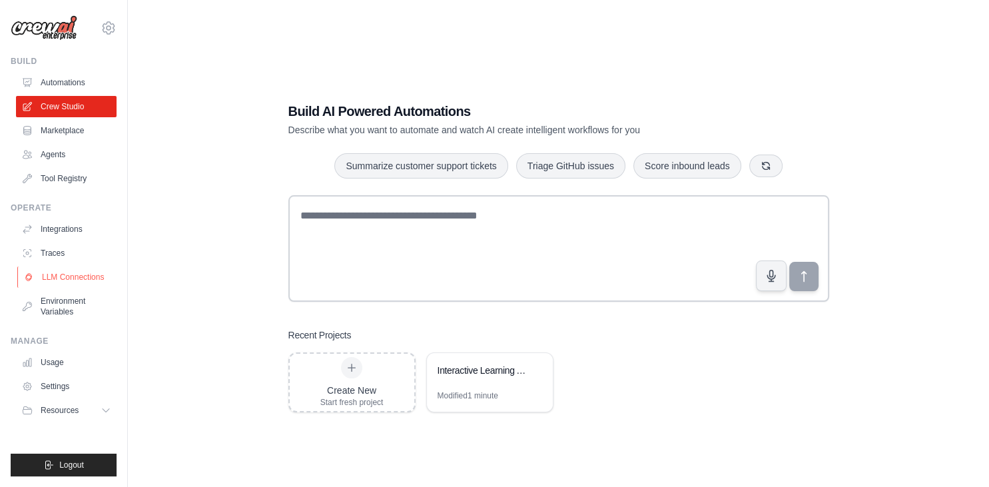
click at [81, 276] on link "LLM Connections" at bounding box center [67, 276] width 101 height 21
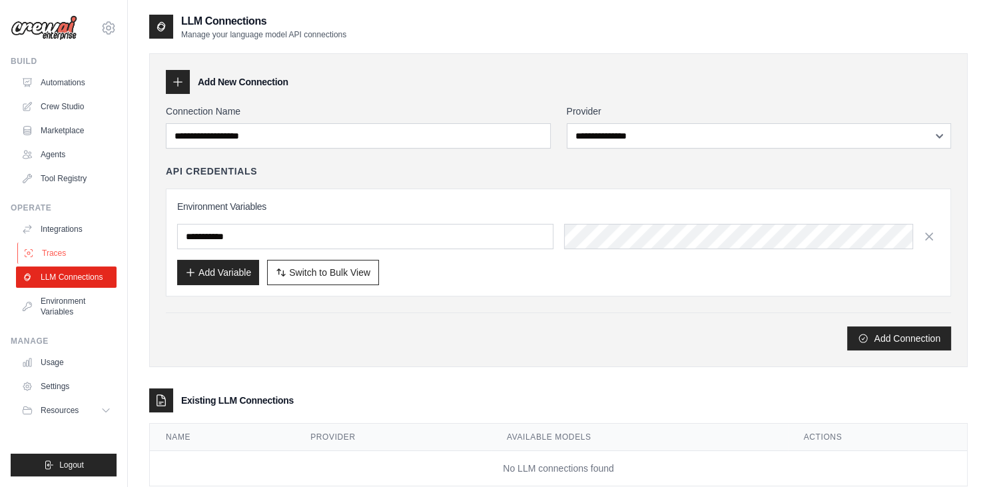
click at [64, 253] on link "Traces" at bounding box center [67, 252] width 101 height 21
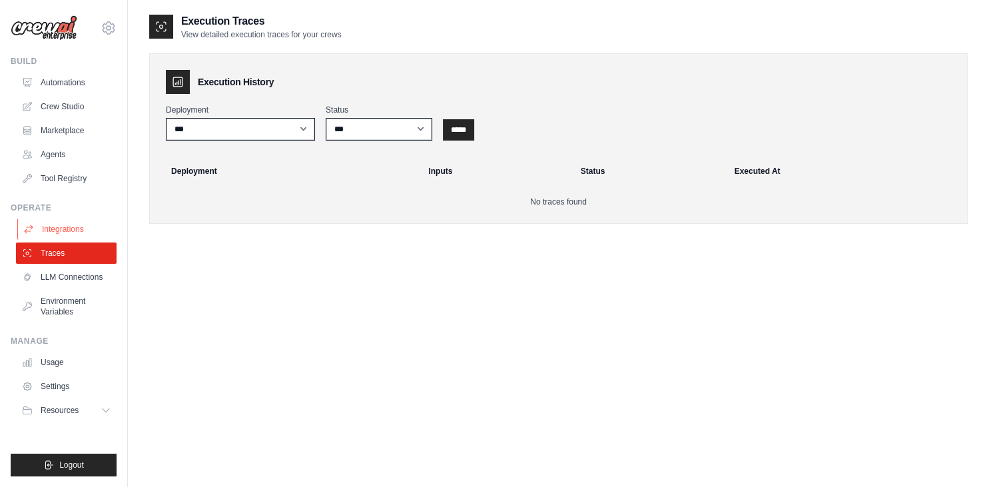
click at [80, 223] on link "Integrations" at bounding box center [67, 228] width 101 height 21
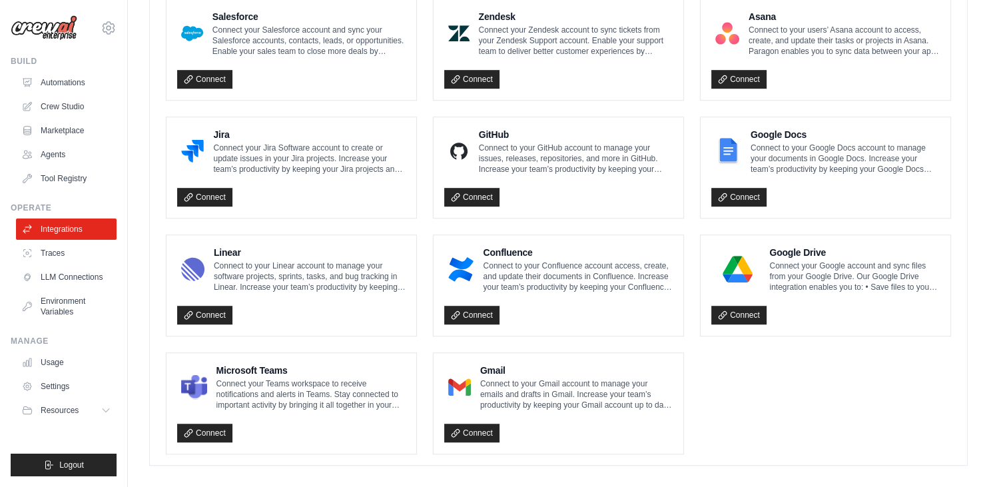
scroll to position [761, 0]
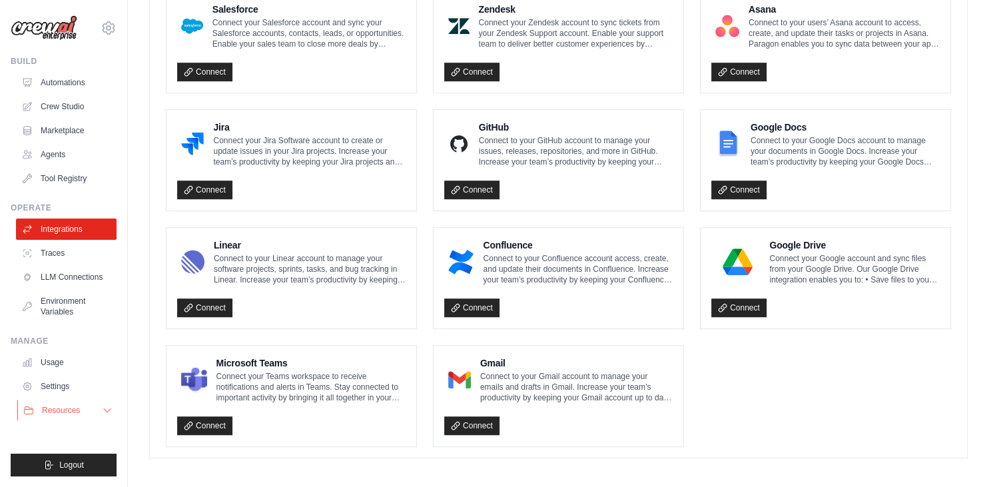
click at [90, 414] on button "Resources" at bounding box center [67, 409] width 101 height 21
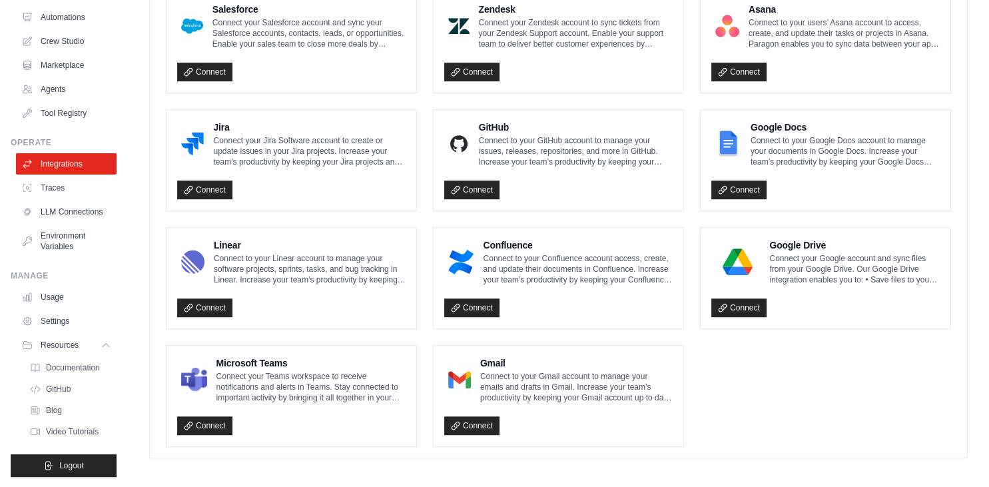
scroll to position [0, 0]
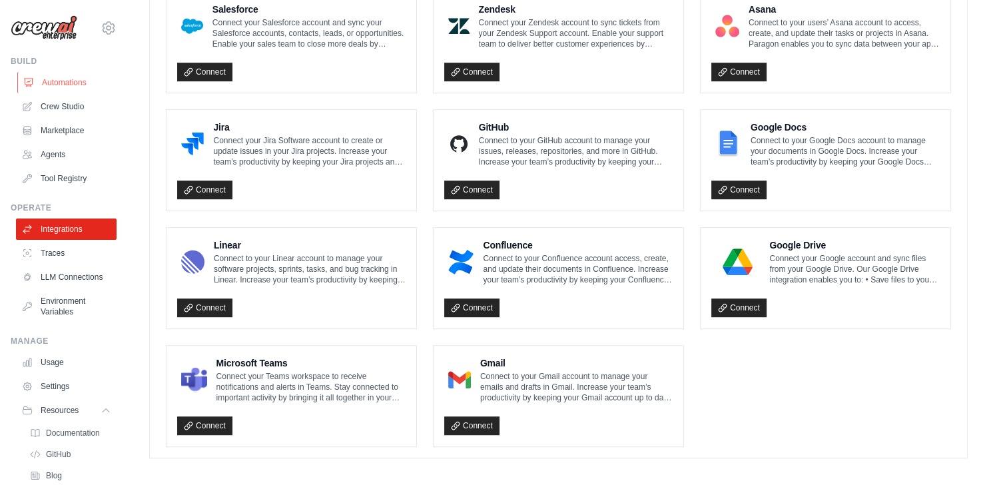
click at [81, 83] on link "Automations" at bounding box center [67, 82] width 101 height 21
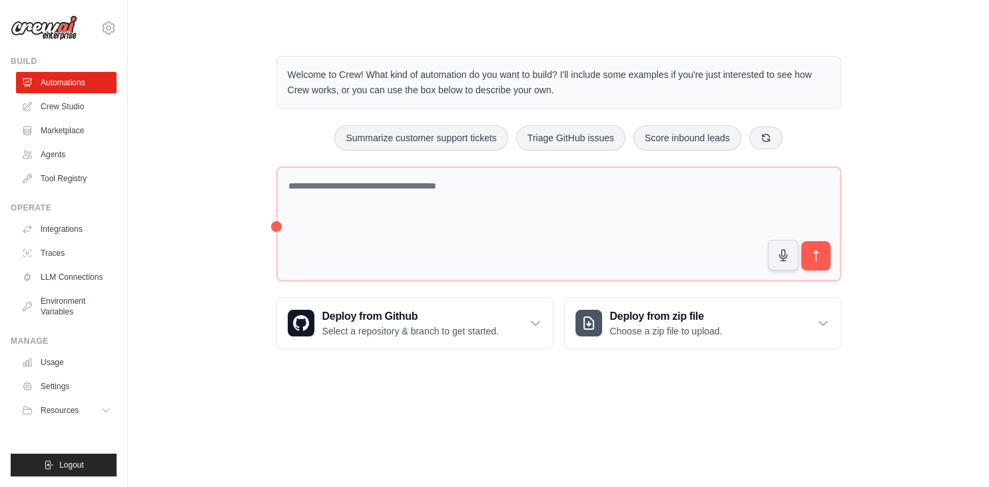
click at [63, 33] on img at bounding box center [44, 27] width 67 height 25
